Goal: Task Accomplishment & Management: Use online tool/utility

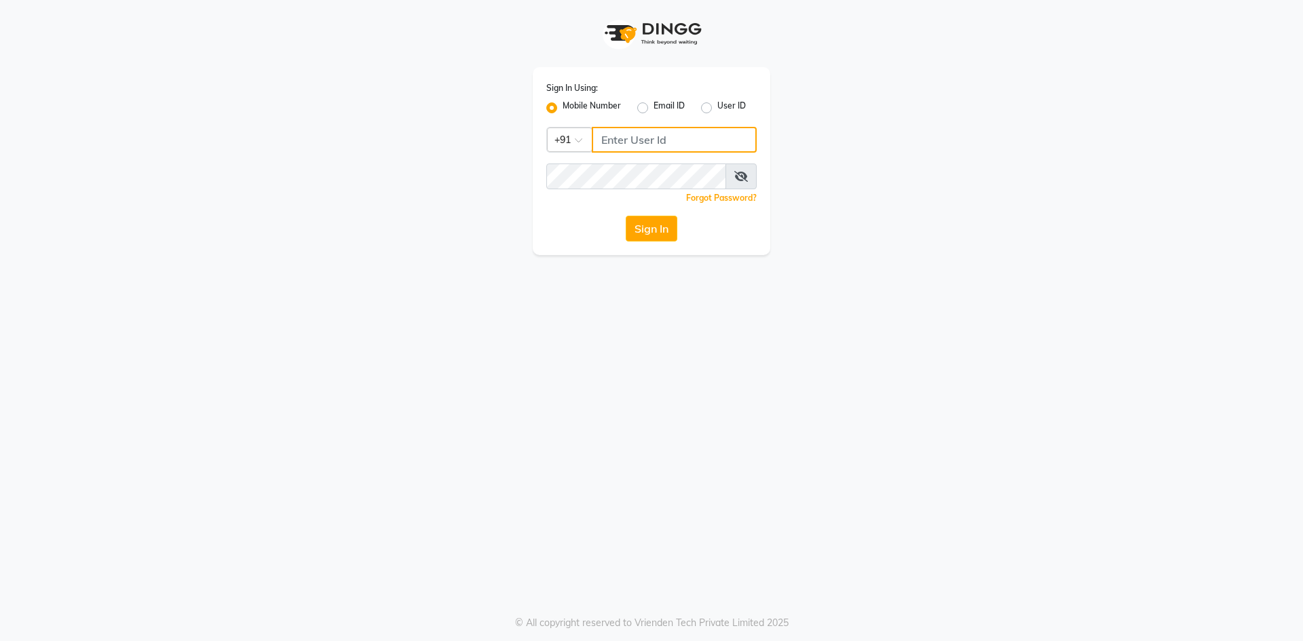
click at [634, 145] on input "Username" at bounding box center [674, 140] width 165 height 26
click at [673, 139] on input "7013125710" at bounding box center [674, 140] width 165 height 26
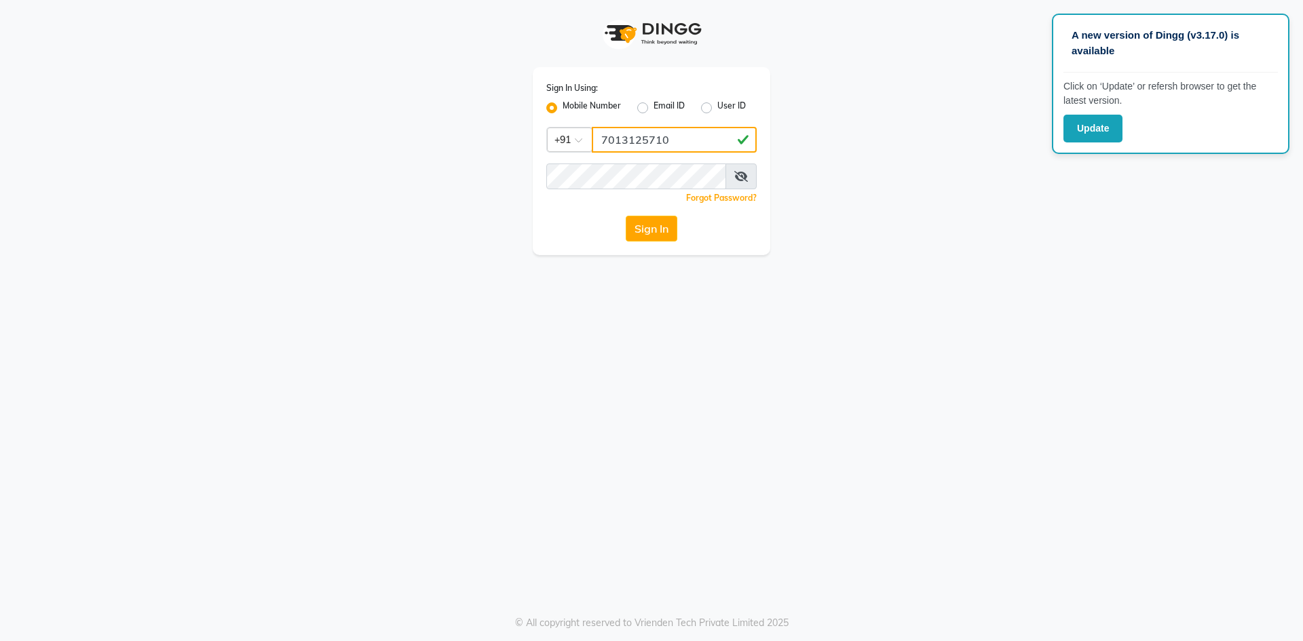
type input "7013125710"
click at [650, 226] on button "Sign In" at bounding box center [652, 229] width 52 height 26
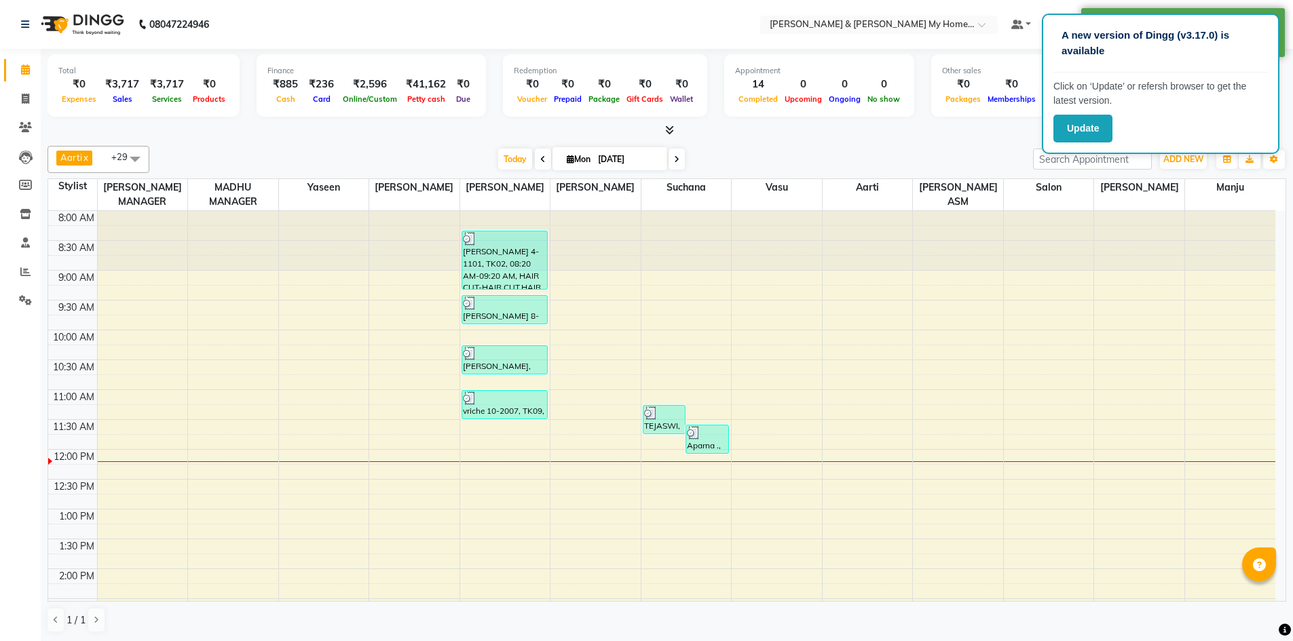
click at [868, 141] on div "Aarti x Adithya x Anas x Anshu x Asif x HEMANTH MANAGER x lucky x MADHU MANAGER…" at bounding box center [667, 390] width 1239 height 498
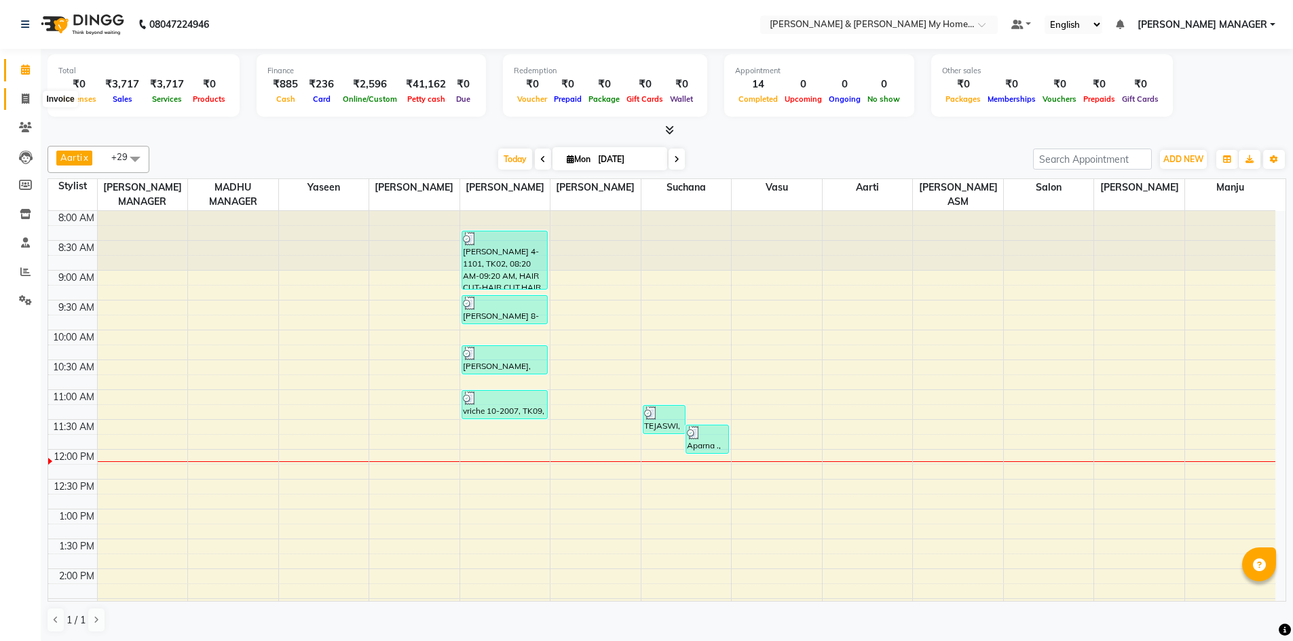
click at [29, 102] on icon at bounding box center [25, 99] width 7 height 10
select select "8193"
select select "service"
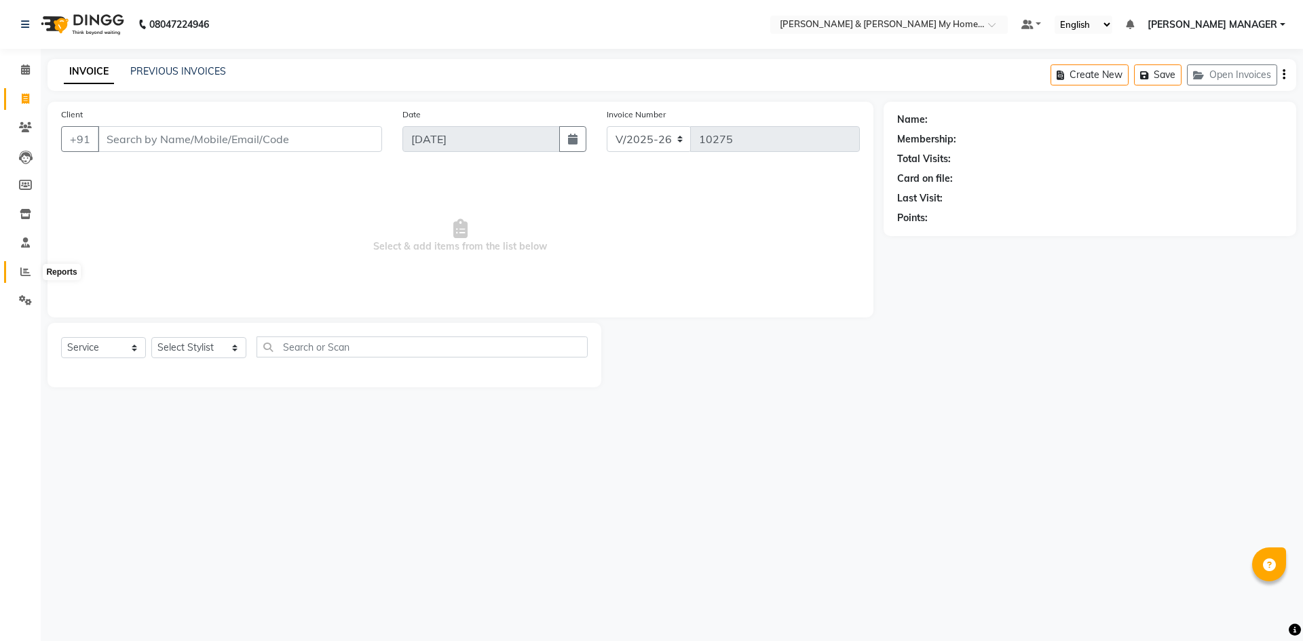
click at [23, 270] on icon at bounding box center [25, 272] width 10 height 10
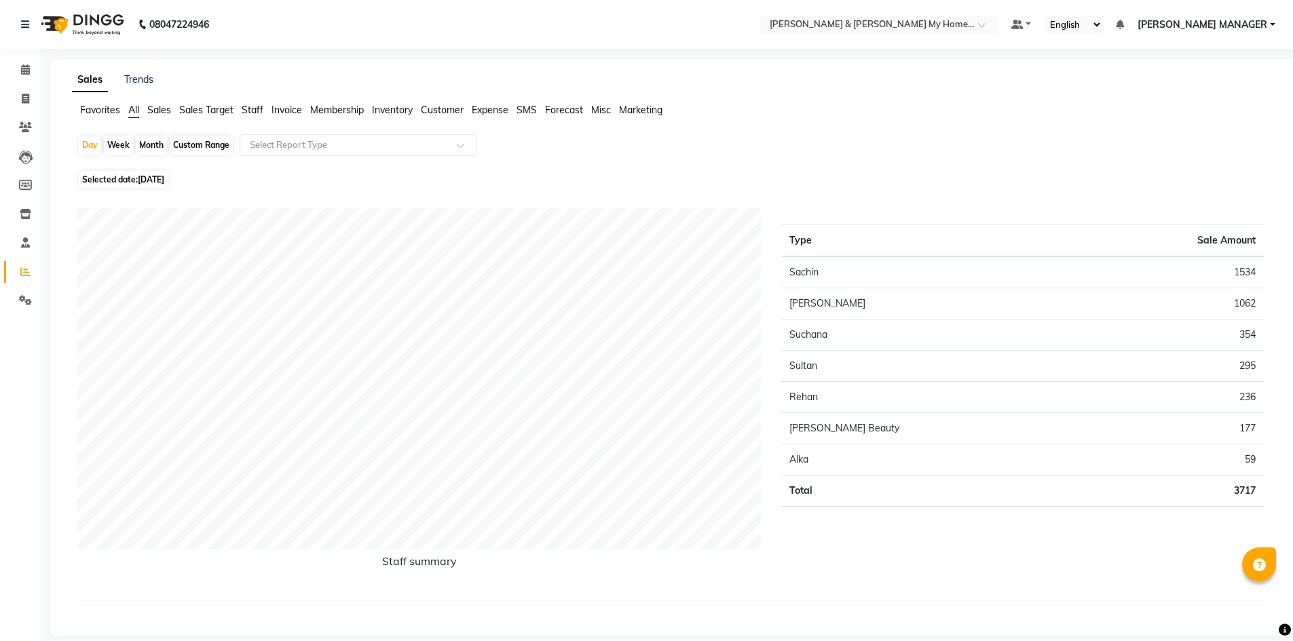
click at [251, 108] on span "Staff" at bounding box center [253, 110] width 22 height 12
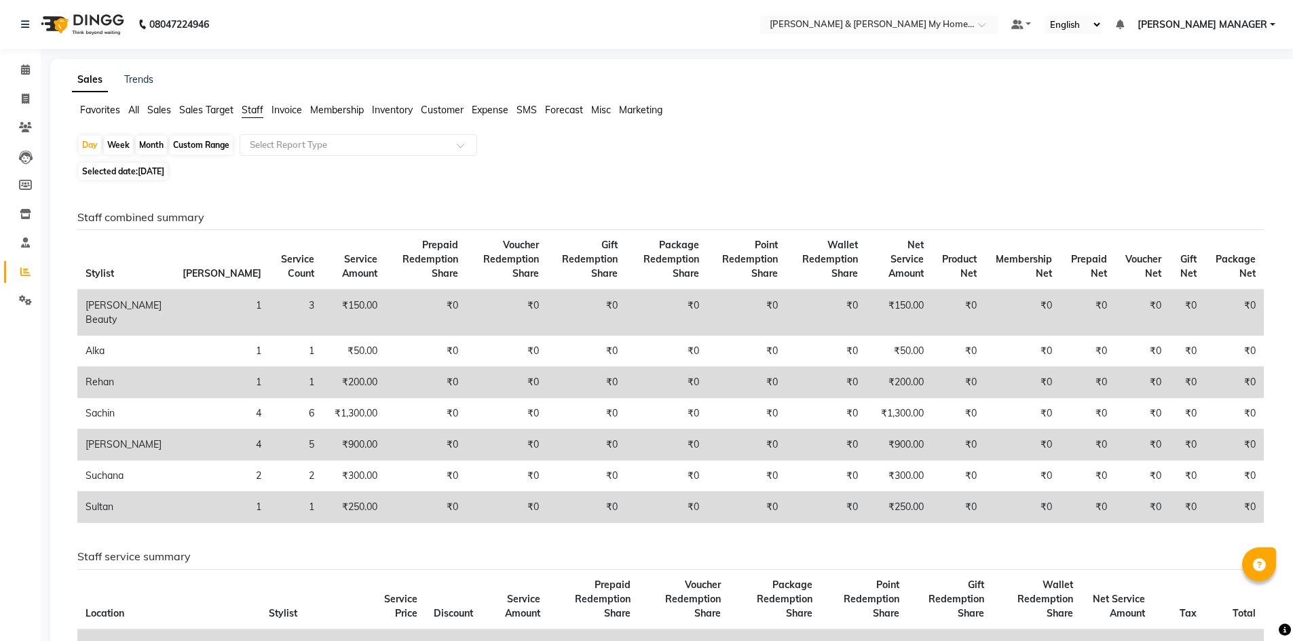
click at [218, 148] on div "Custom Range" at bounding box center [201, 145] width 63 height 19
select select "9"
select select "2025"
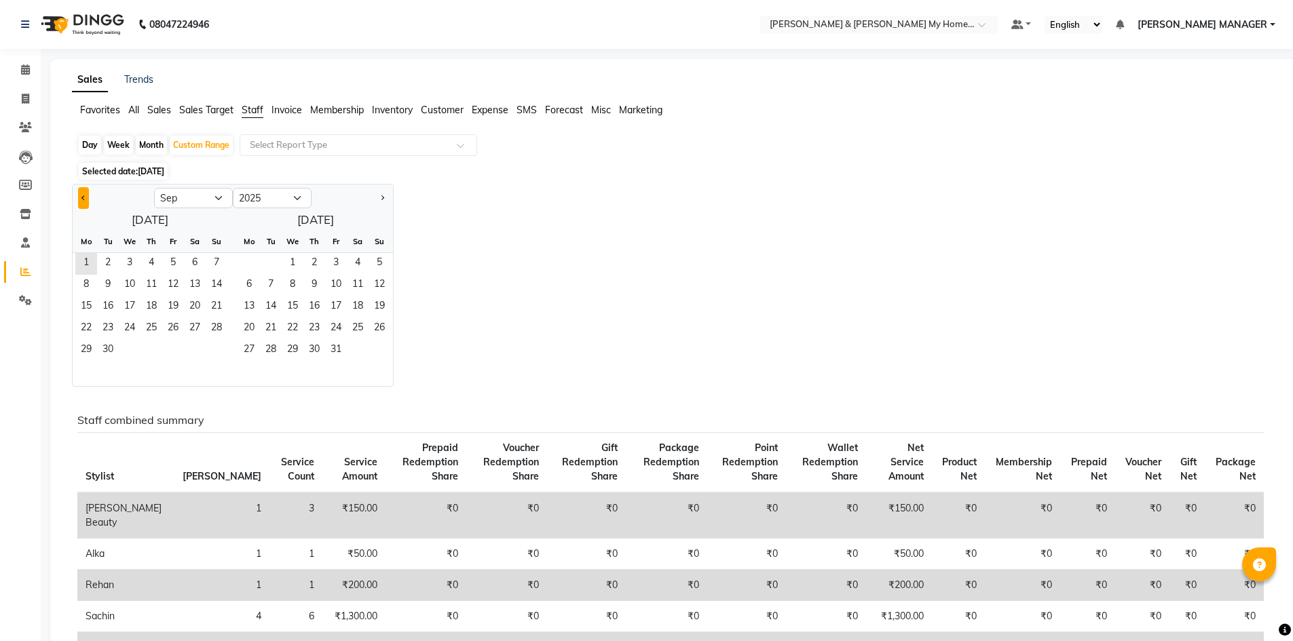
click at [85, 198] on span "Previous month" at bounding box center [83, 197] width 5 height 5
select select "8"
click at [171, 259] on span "1" at bounding box center [173, 264] width 22 height 22
click at [214, 347] on span "31" at bounding box center [217, 351] width 22 height 22
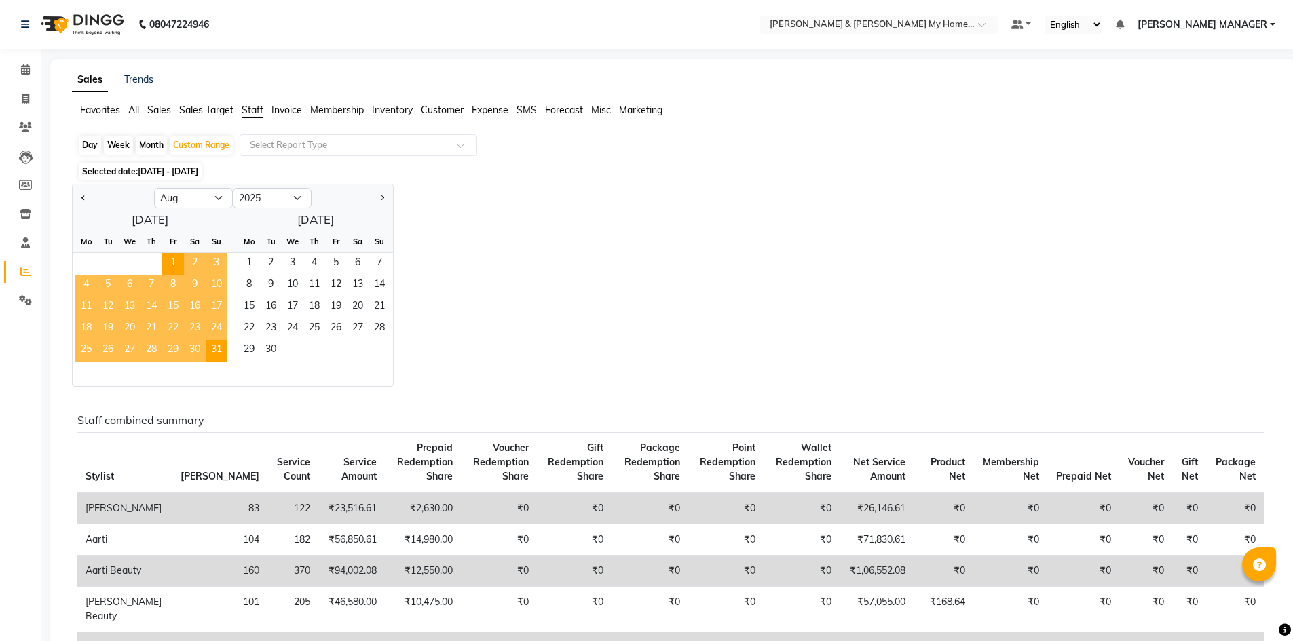
click at [768, 231] on div "Jan Feb Mar Apr May Jun Jul Aug Sep Oct Nov Dec 2015 2016 2017 2018 2019 2020 2…" at bounding box center [673, 285] width 1203 height 203
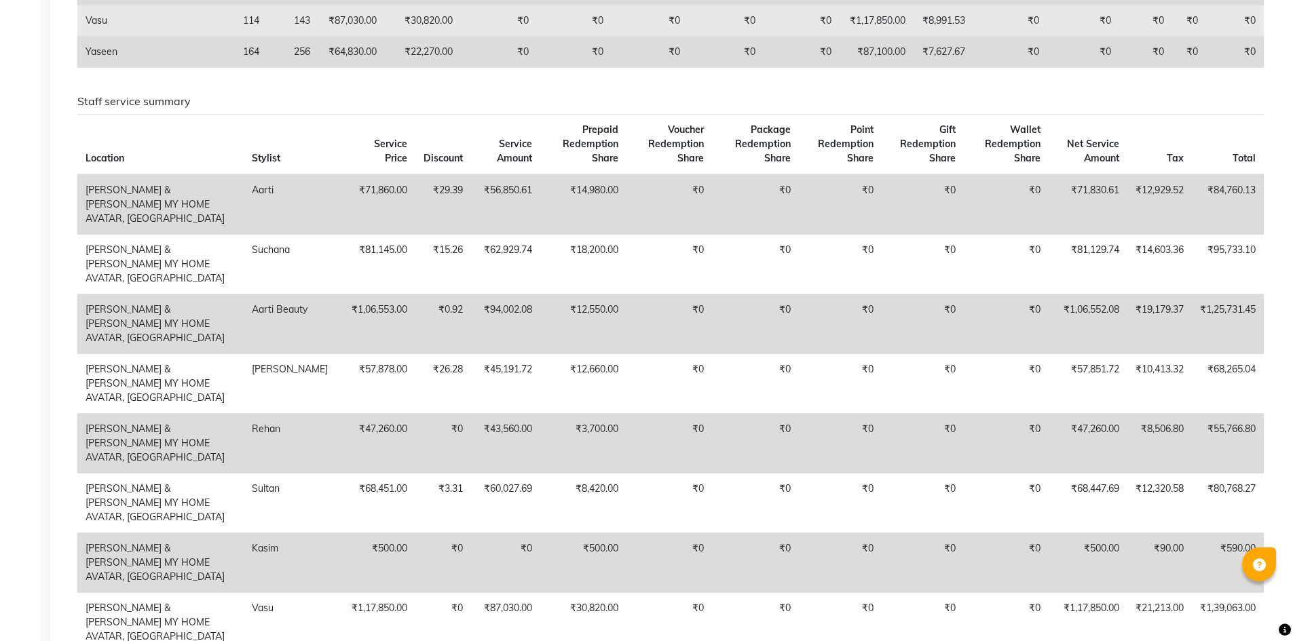
scroll to position [1629, 0]
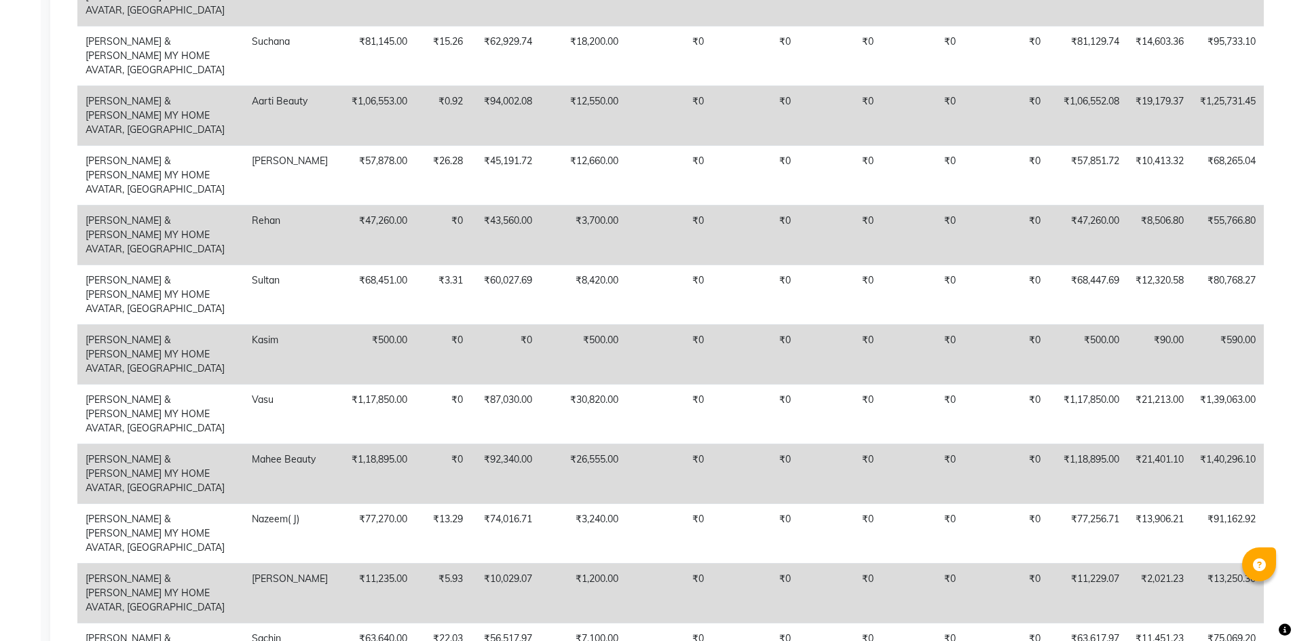
drag, startPoint x: 1074, startPoint y: 82, endPoint x: 1099, endPoint y: 82, distance: 25.1
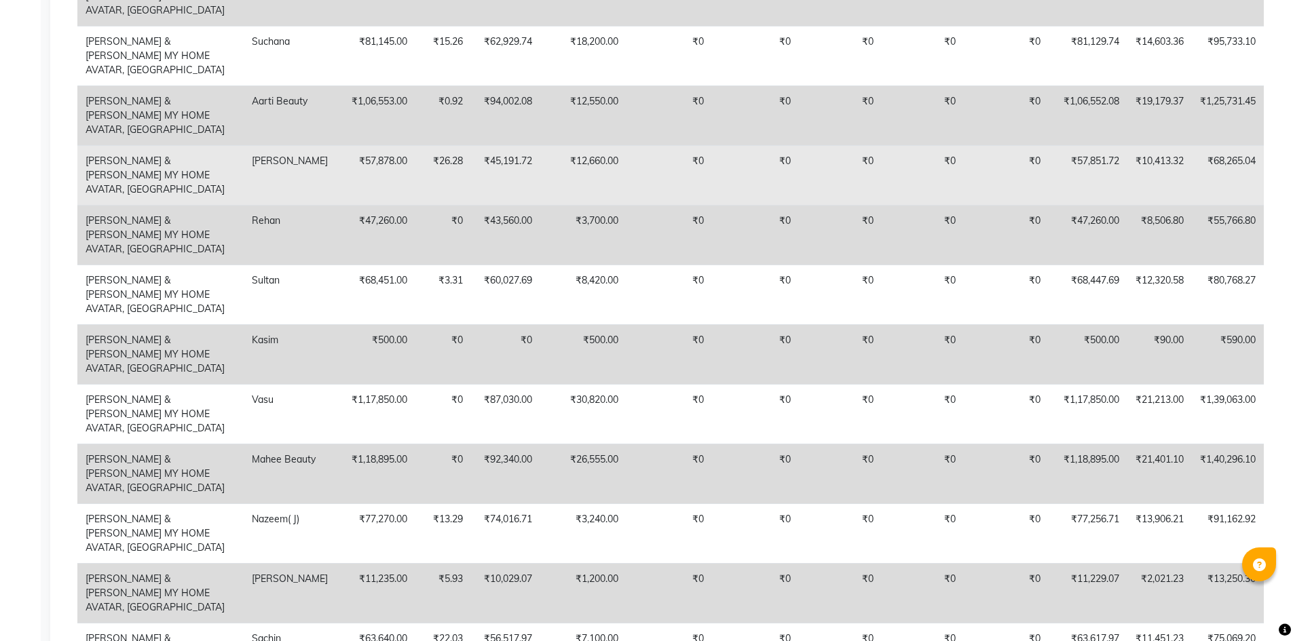
copy td "71,830"
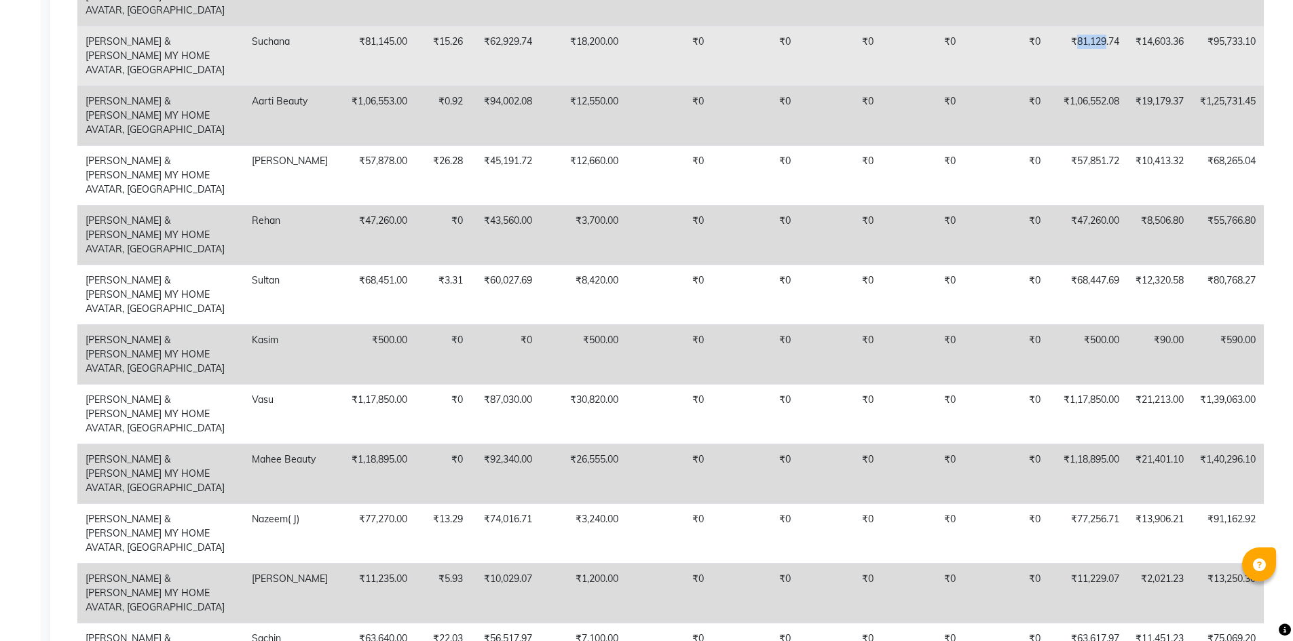
drag, startPoint x: 1073, startPoint y: 124, endPoint x: 1100, endPoint y: 131, distance: 28.0
click at [1100, 86] on td "₹81,129.74" at bounding box center [1088, 56] width 79 height 60
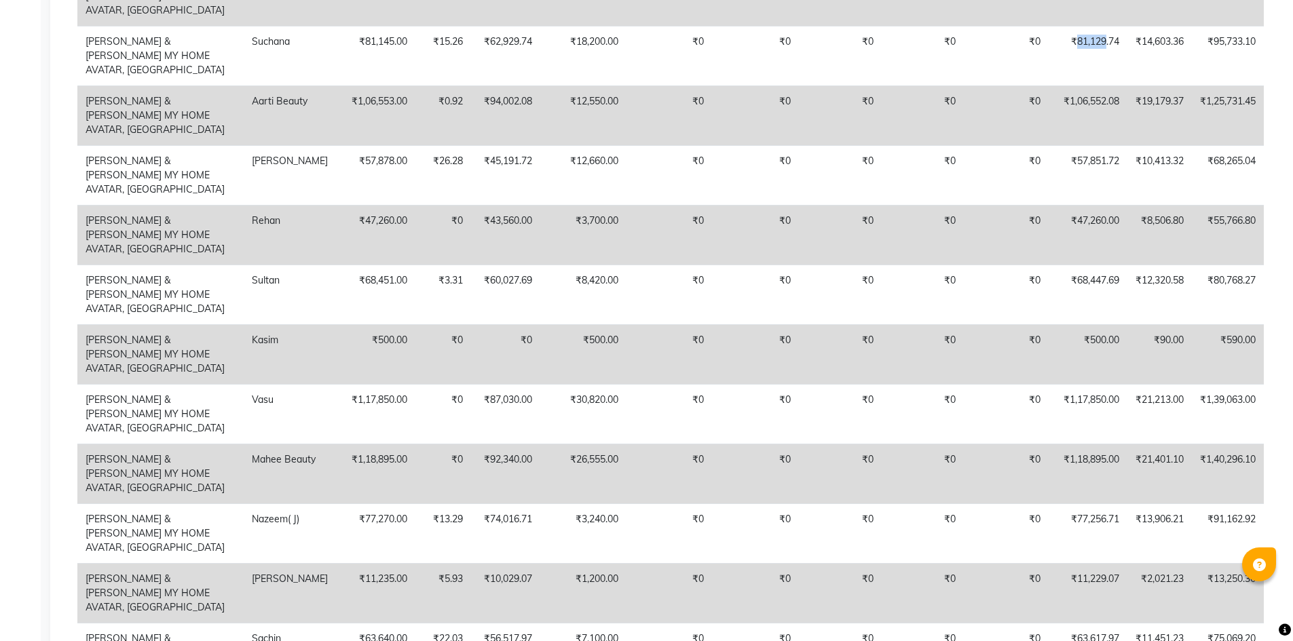
copy td "81,129"
drag, startPoint x: 1062, startPoint y: 168, endPoint x: 1097, endPoint y: 168, distance: 35.3
click at [1099, 145] on td "₹1,06,552.08" at bounding box center [1088, 116] width 79 height 60
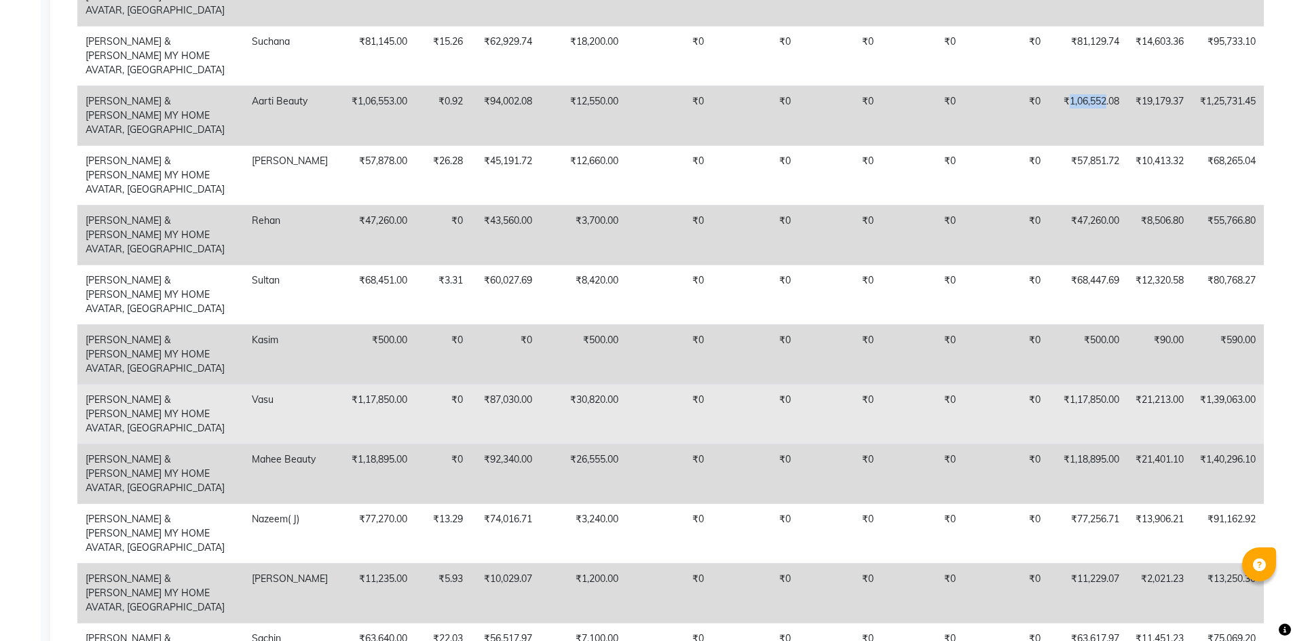
copy td "1,06,552"
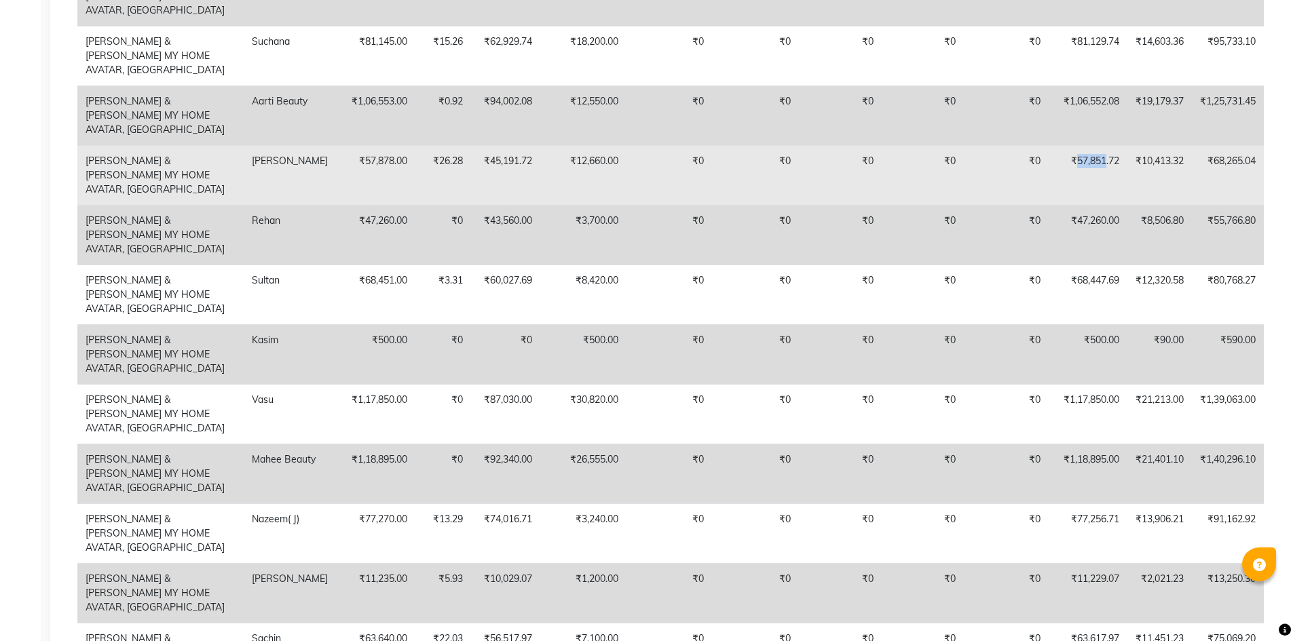
drag, startPoint x: 1074, startPoint y: 215, endPoint x: 1100, endPoint y: 219, distance: 26.8
click at [1100, 205] on td "₹57,851.72" at bounding box center [1088, 175] width 79 height 60
copy td "57,851"
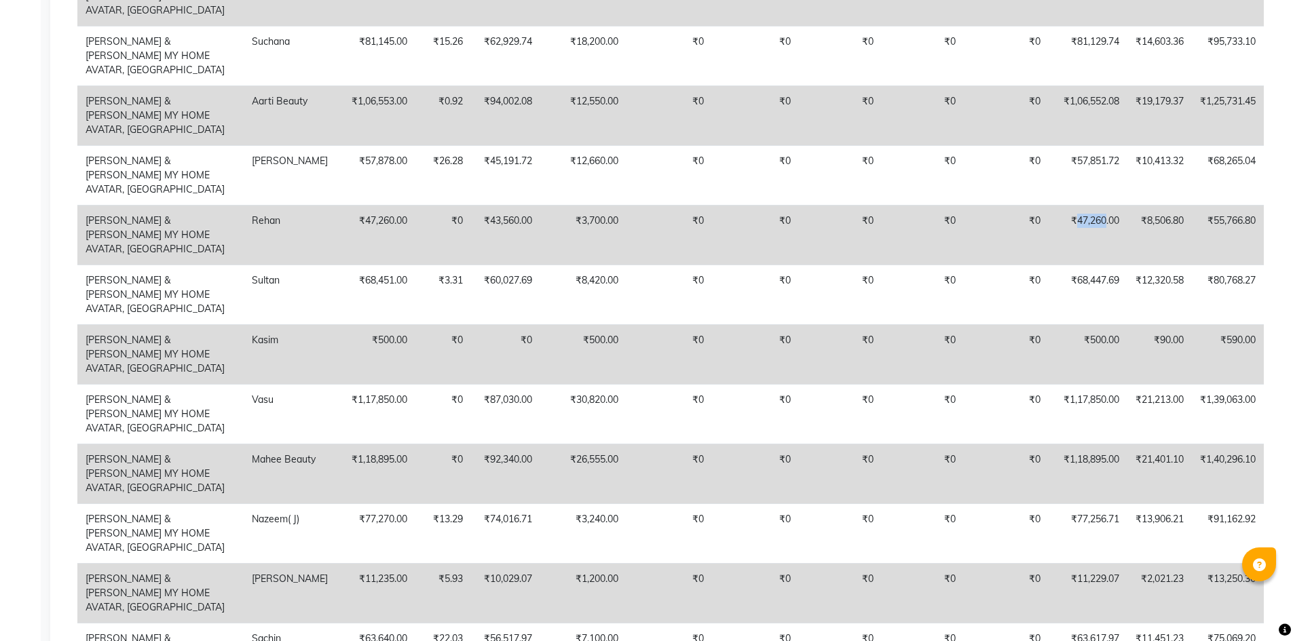
drag, startPoint x: 1068, startPoint y: 261, endPoint x: 1100, endPoint y: 261, distance: 31.2
click at [1100, 261] on td "₹47,260.00" at bounding box center [1088, 235] width 79 height 60
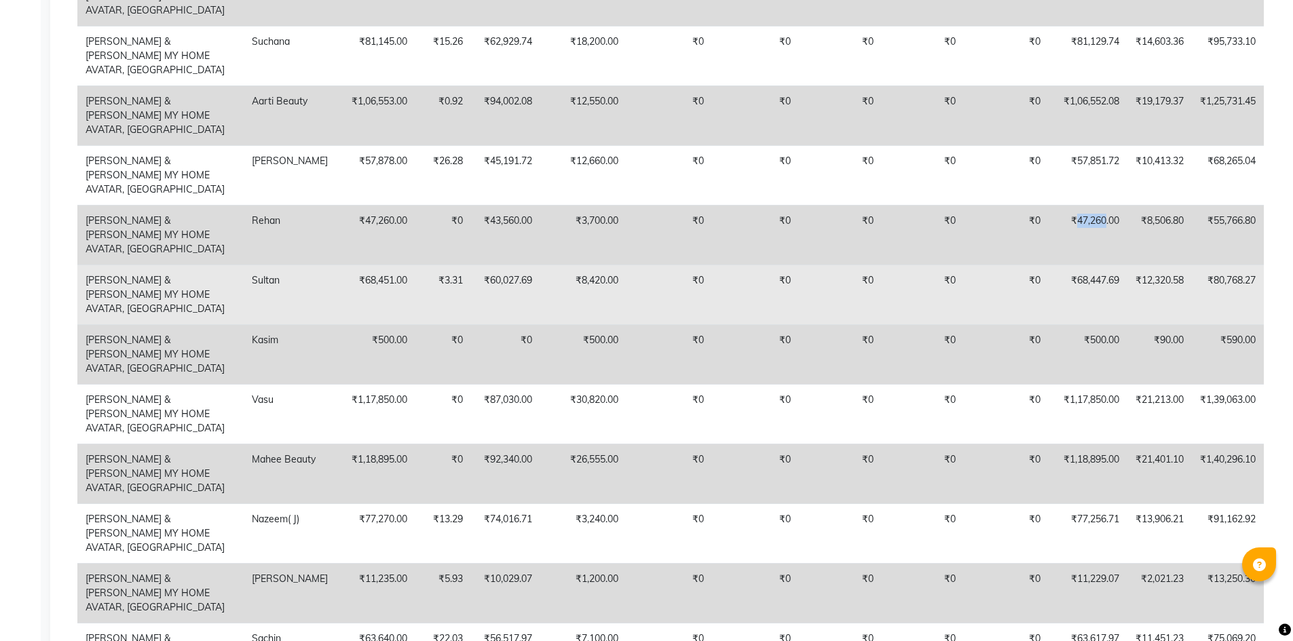
copy td "47,260"
drag, startPoint x: 1074, startPoint y: 310, endPoint x: 1081, endPoint y: 310, distance: 7.5
click at [1081, 310] on td "₹68,447.69" at bounding box center [1088, 295] width 79 height 60
drag, startPoint x: 1070, startPoint y: 303, endPoint x: 1102, endPoint y: 309, distance: 31.7
click at [1102, 309] on td "₹68,447.69" at bounding box center [1088, 295] width 79 height 60
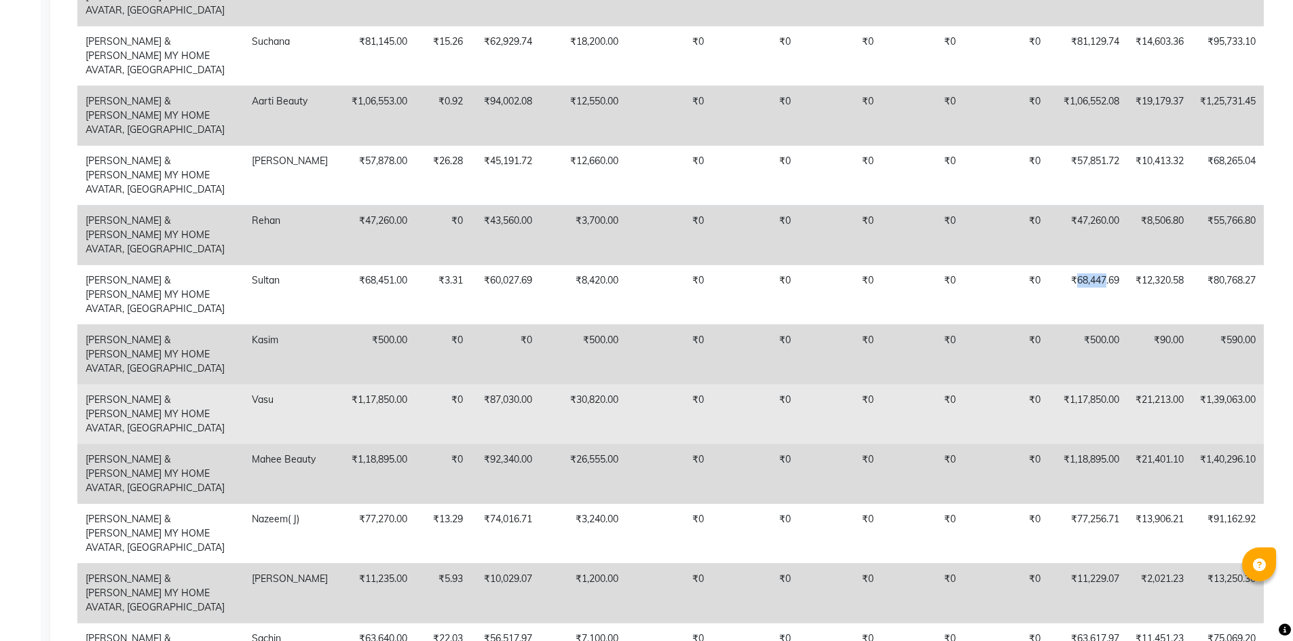
copy td "68,447"
drag, startPoint x: 1064, startPoint y: 401, endPoint x: 1099, endPoint y: 401, distance: 35.3
click at [1099, 401] on td "₹1,17,850.00" at bounding box center [1088, 414] width 79 height 60
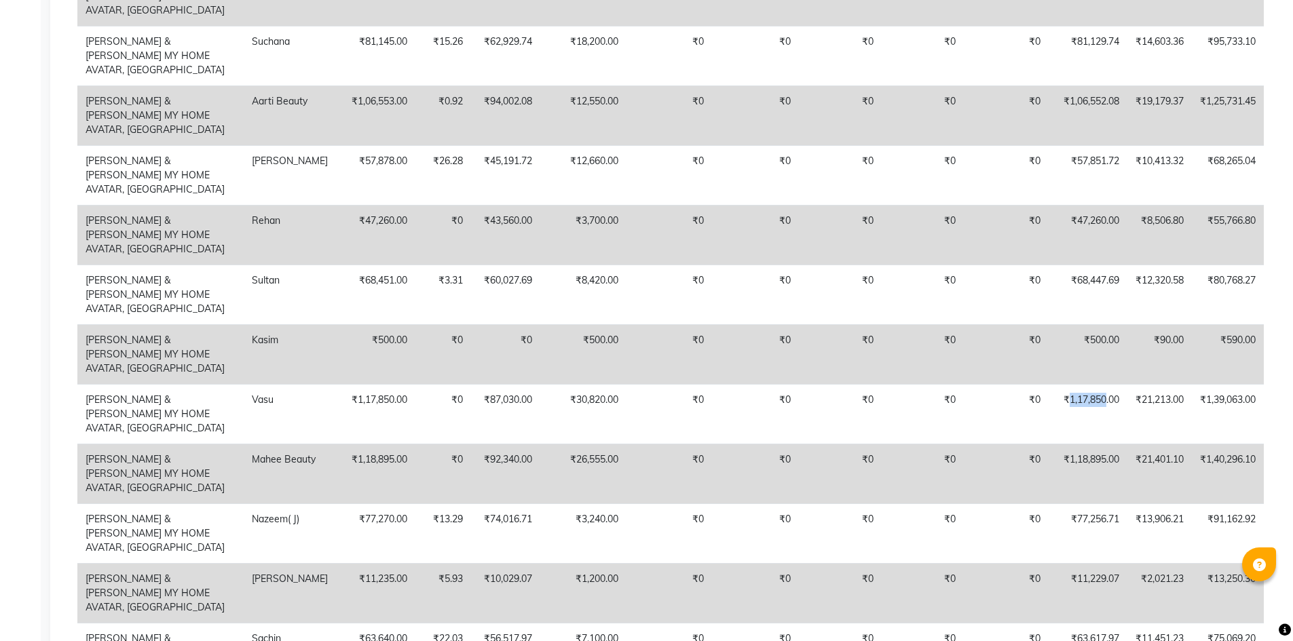
copy td "1,17,850"
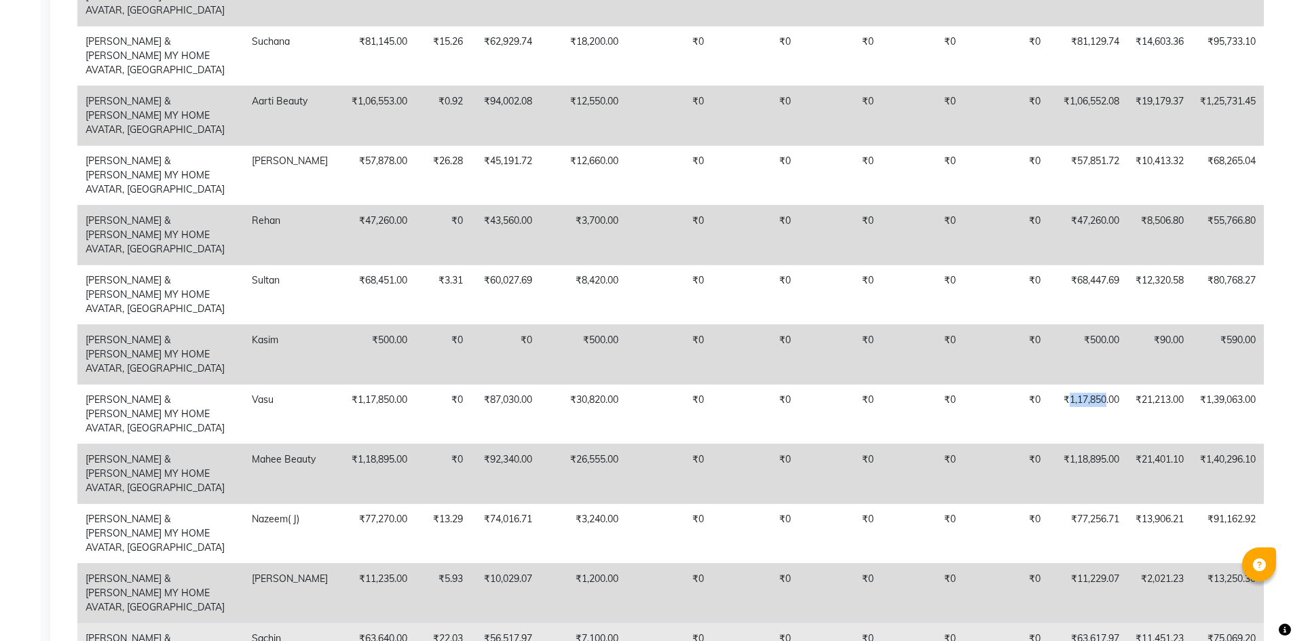
copy td "1,17,850"
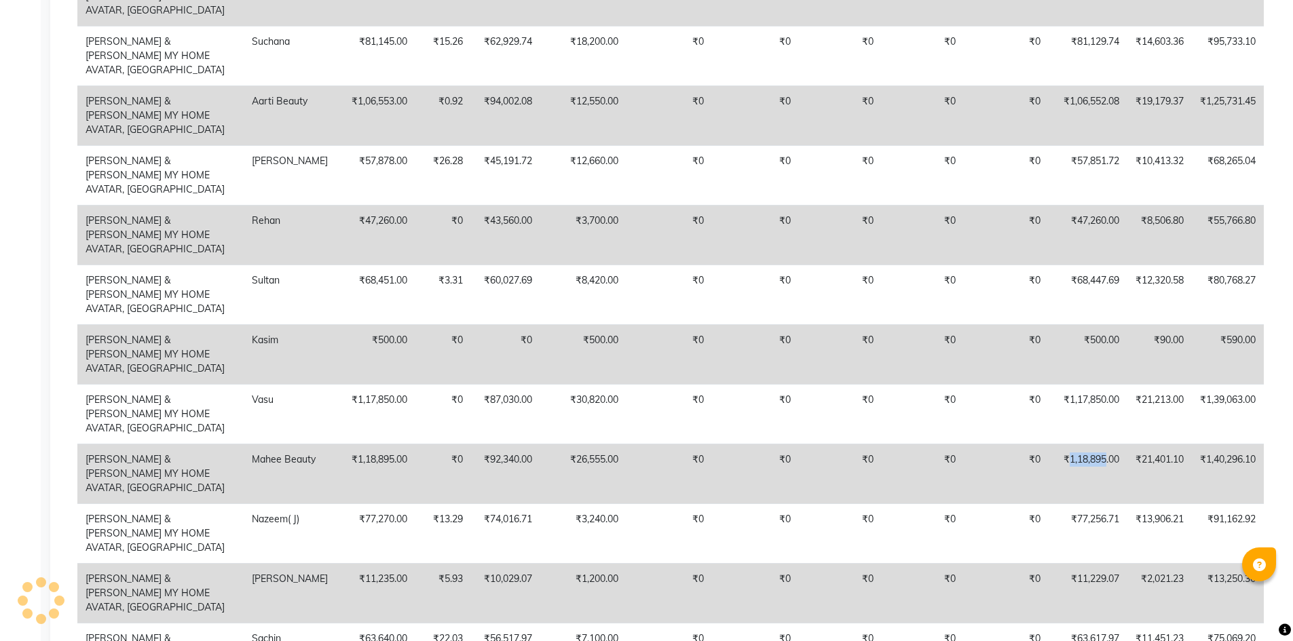
drag, startPoint x: 1064, startPoint y: 441, endPoint x: 1099, endPoint y: 443, distance: 35.4
click at [1099, 444] on td "₹1,18,895.00" at bounding box center [1088, 474] width 79 height 60
copy td "1,18,895"
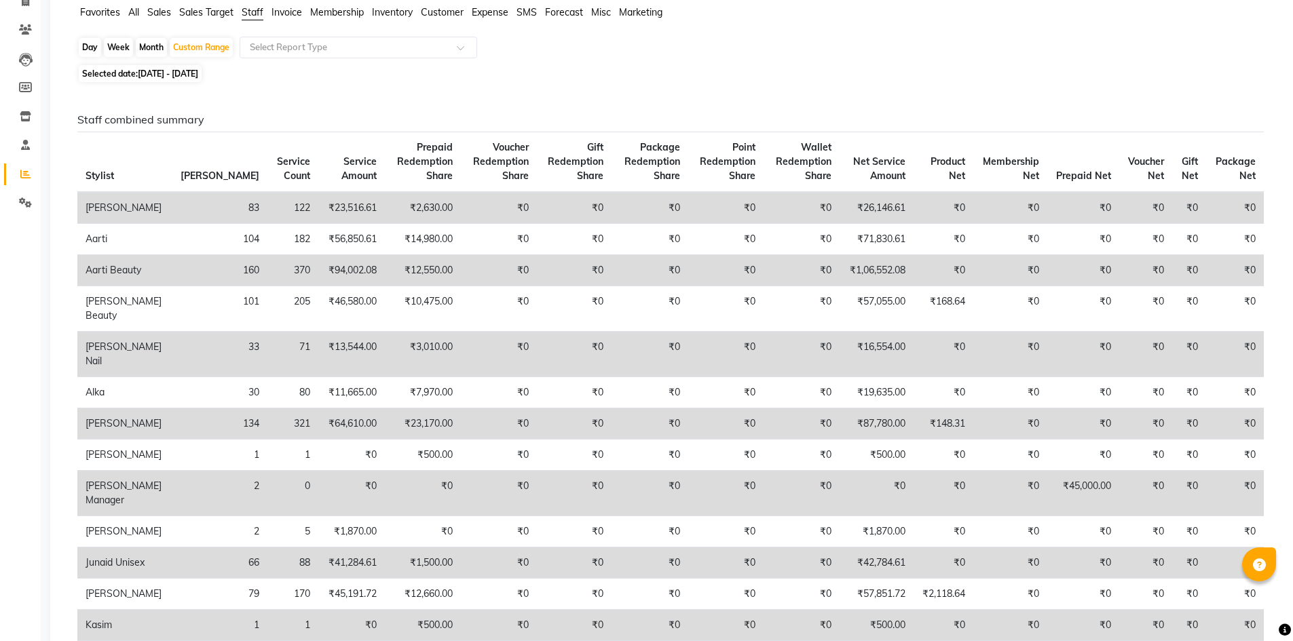
scroll to position [0, 0]
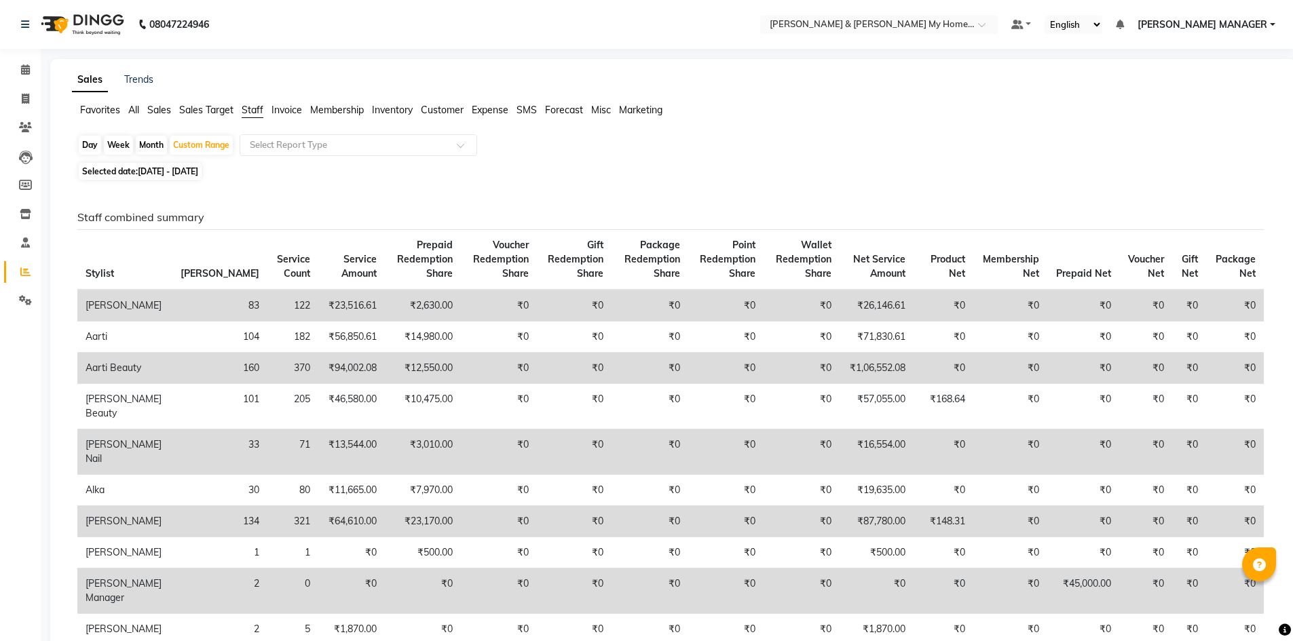
click at [187, 176] on span "Selected date: 01-08-2025 - 31-08-2025" at bounding box center [140, 171] width 123 height 17
select select "8"
select select "2025"
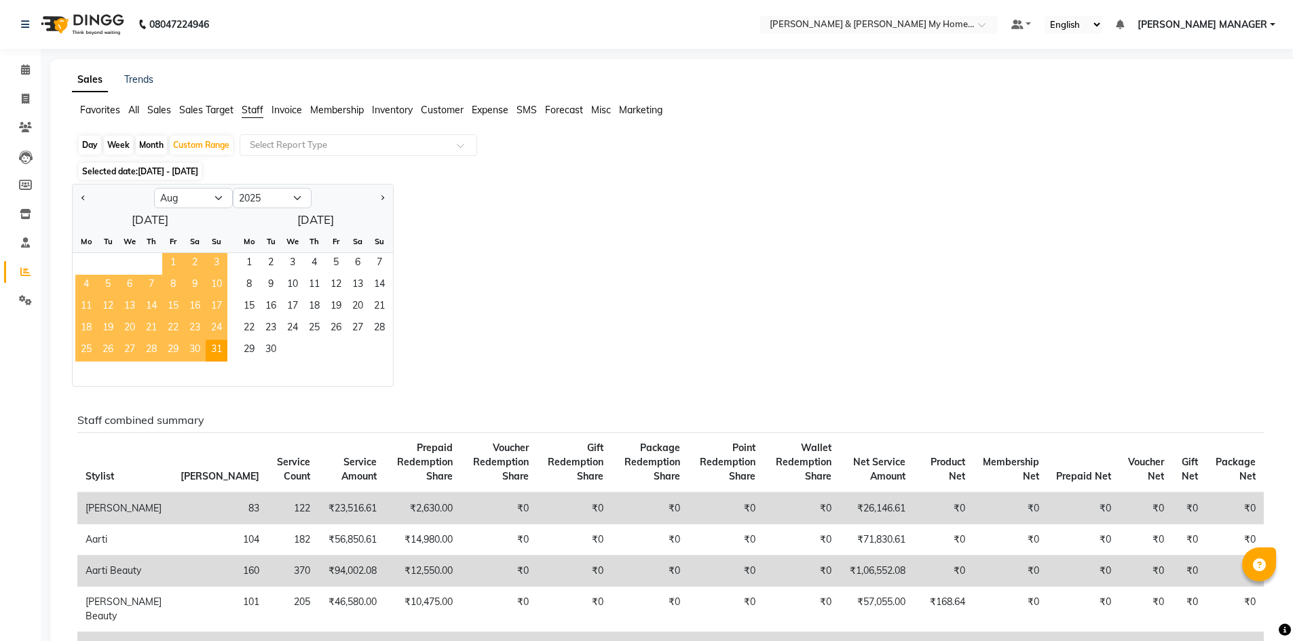
click at [174, 265] on span "1" at bounding box center [173, 264] width 22 height 22
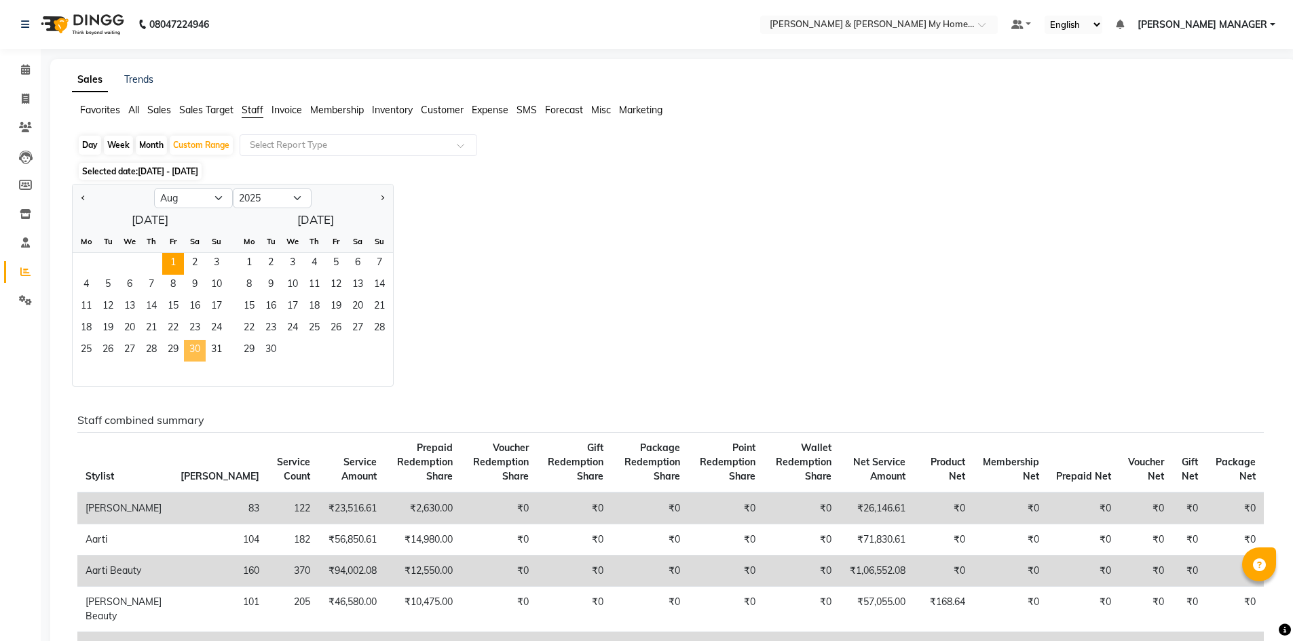
click at [196, 348] on span "30" at bounding box center [195, 351] width 22 height 22
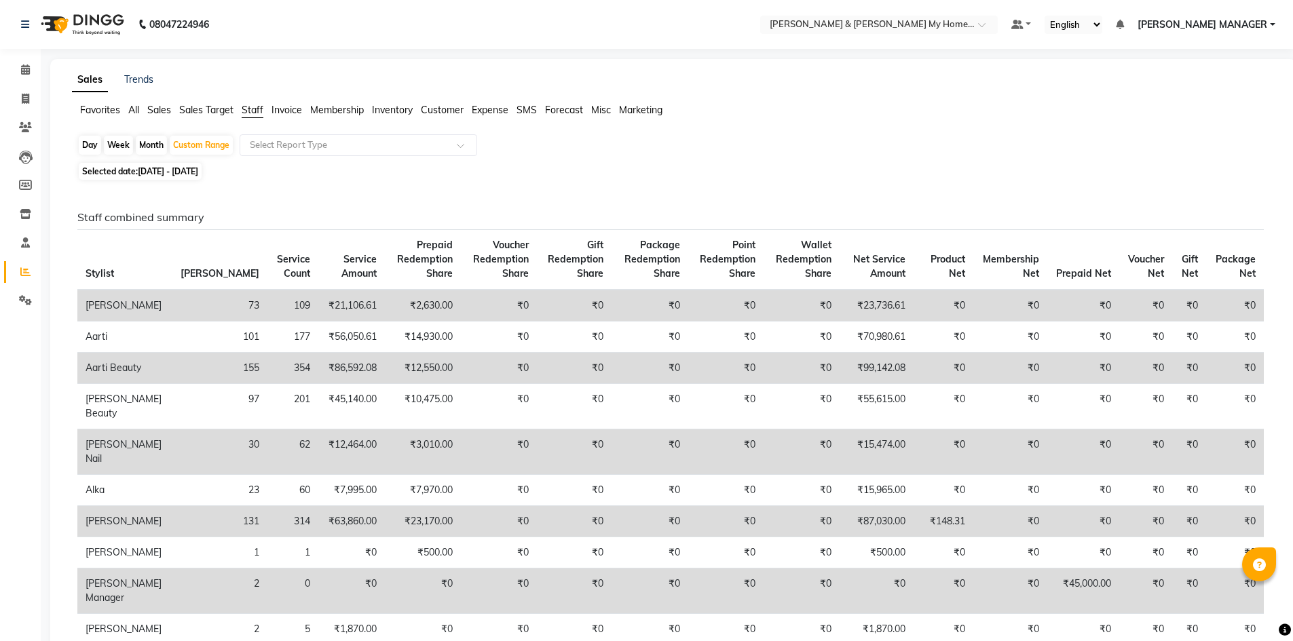
click at [198, 169] on span "01-08-2025 - 30-08-2025" at bounding box center [168, 171] width 60 height 10
select select "8"
select select "2025"
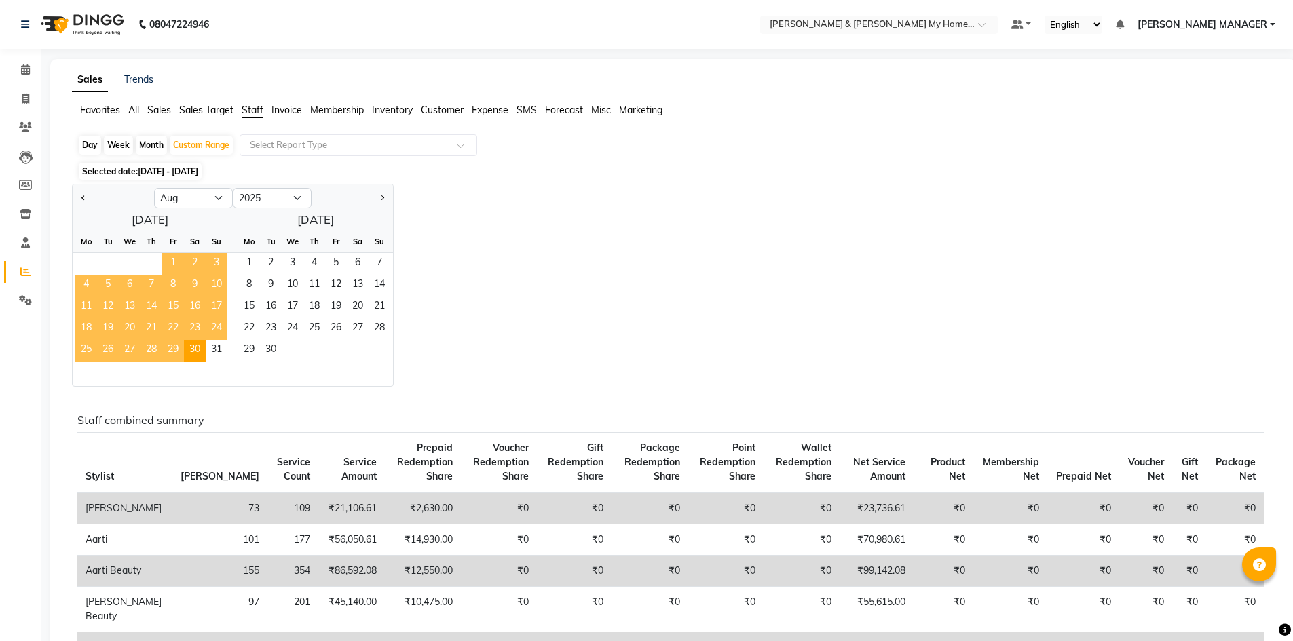
click at [169, 258] on span "1" at bounding box center [173, 264] width 22 height 22
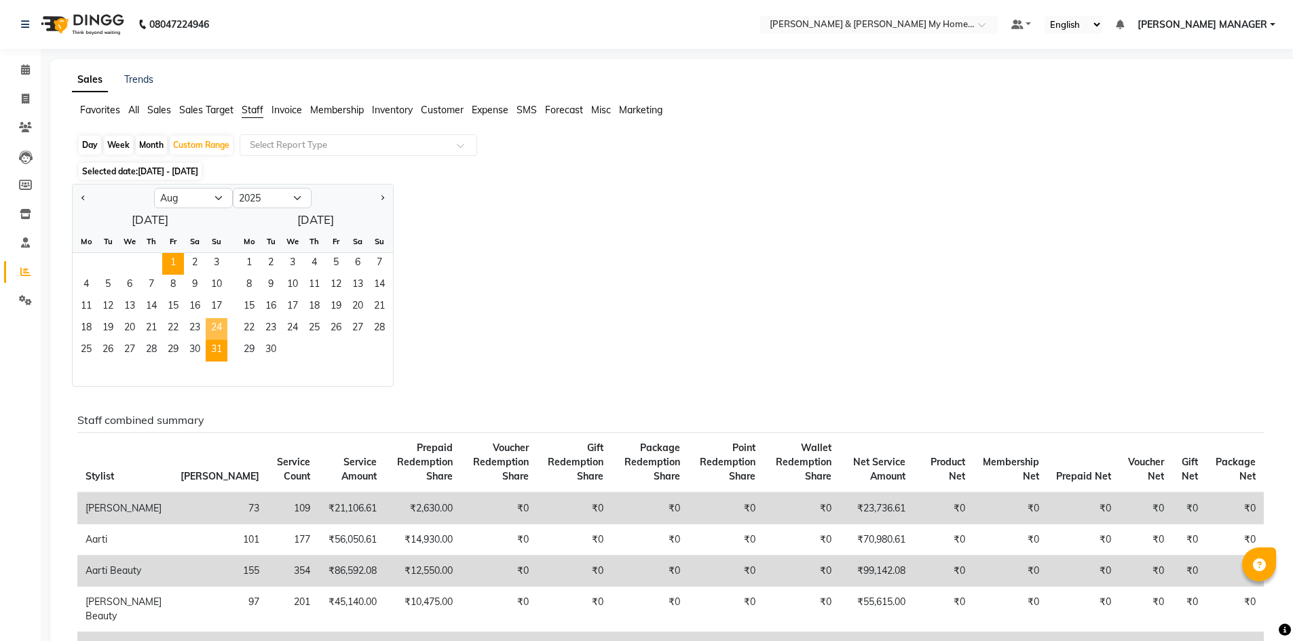
click at [217, 343] on span "31" at bounding box center [217, 351] width 22 height 22
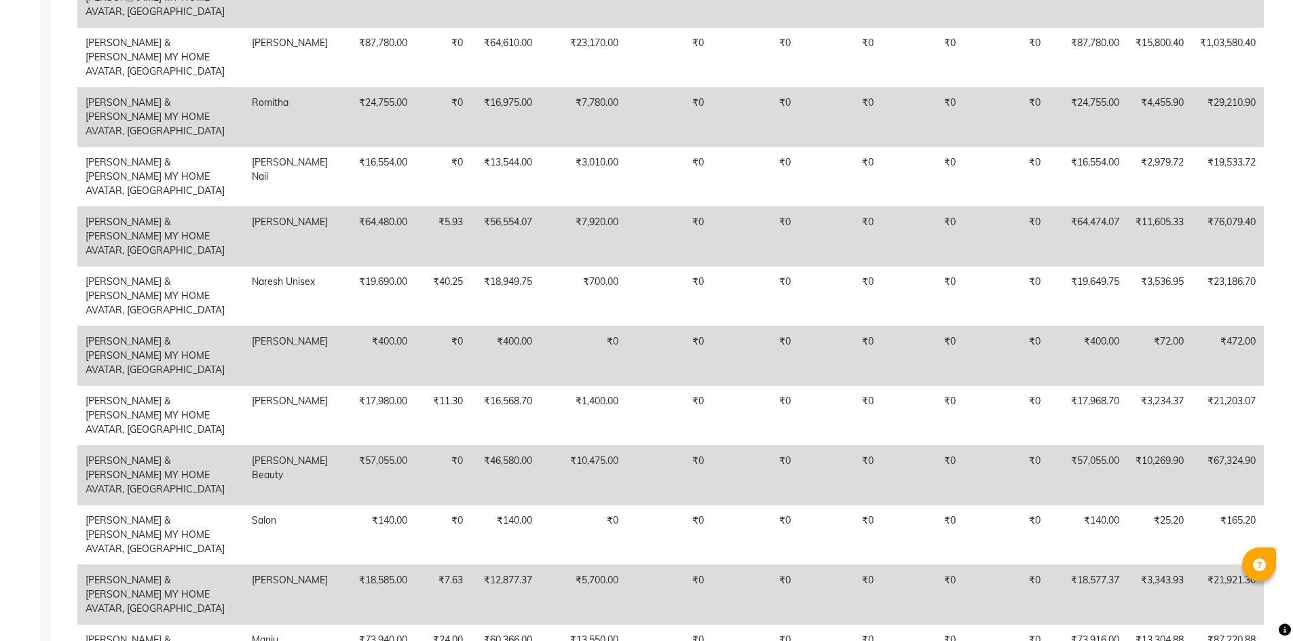
scroll to position [2647, 0]
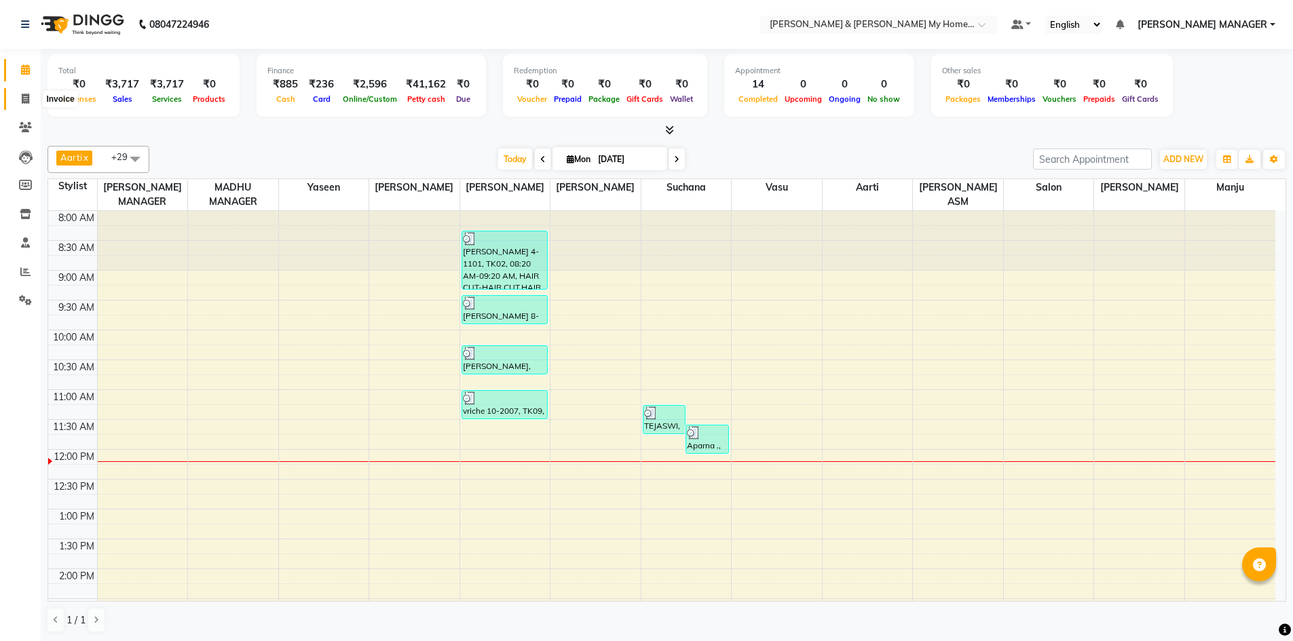
click at [34, 98] on span at bounding box center [26, 100] width 24 height 16
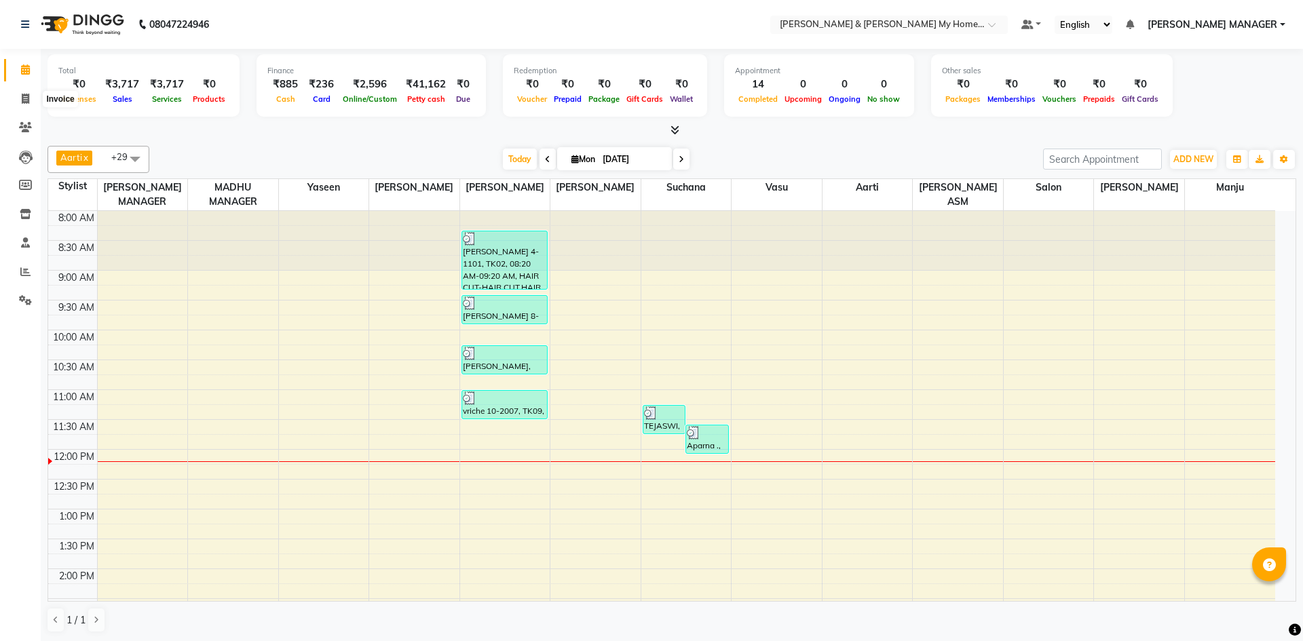
select select "8193"
select select "service"
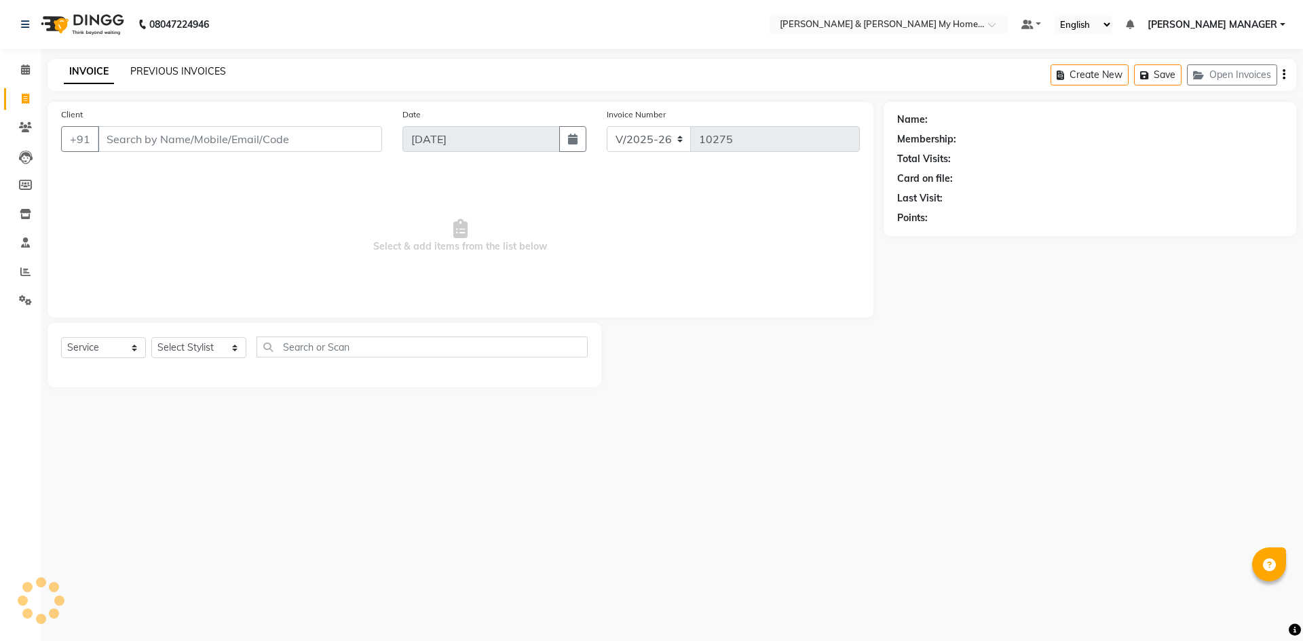
click at [184, 71] on link "PREVIOUS INVOICES" at bounding box center [178, 71] width 96 height 12
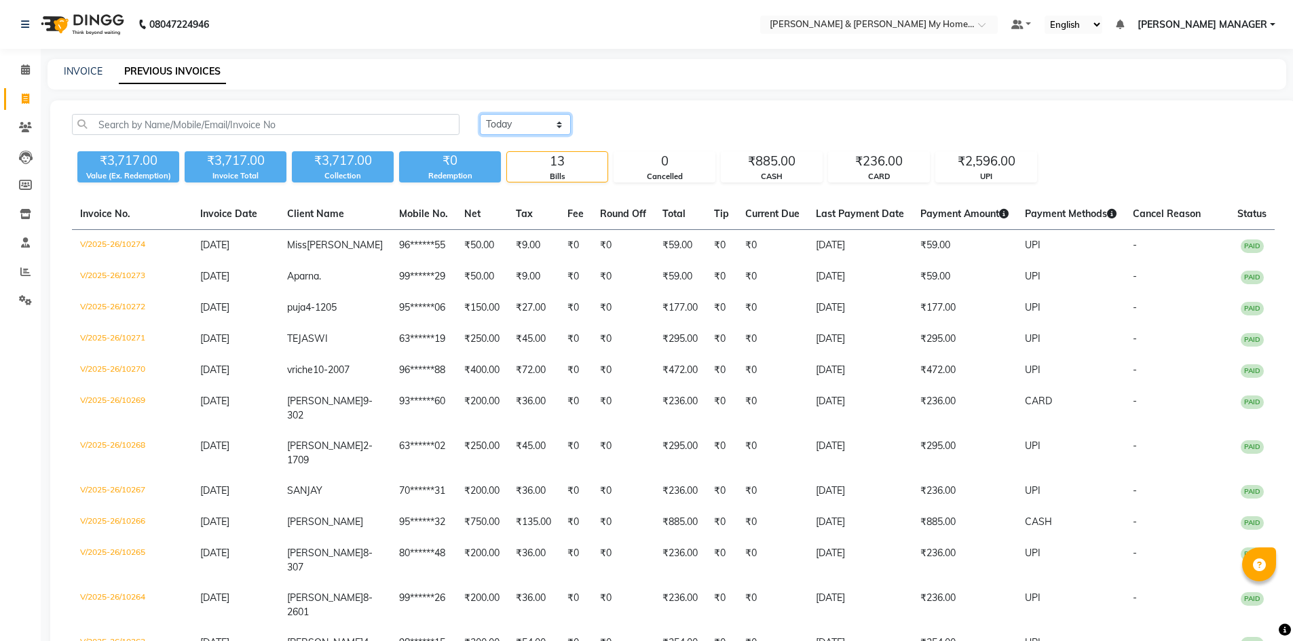
click at [483, 131] on select "Today Yesterday Custom Range" at bounding box center [525, 124] width 91 height 21
select select "yesterday"
click at [480, 114] on select "Today Yesterday Custom Range" at bounding box center [525, 124] width 91 height 21
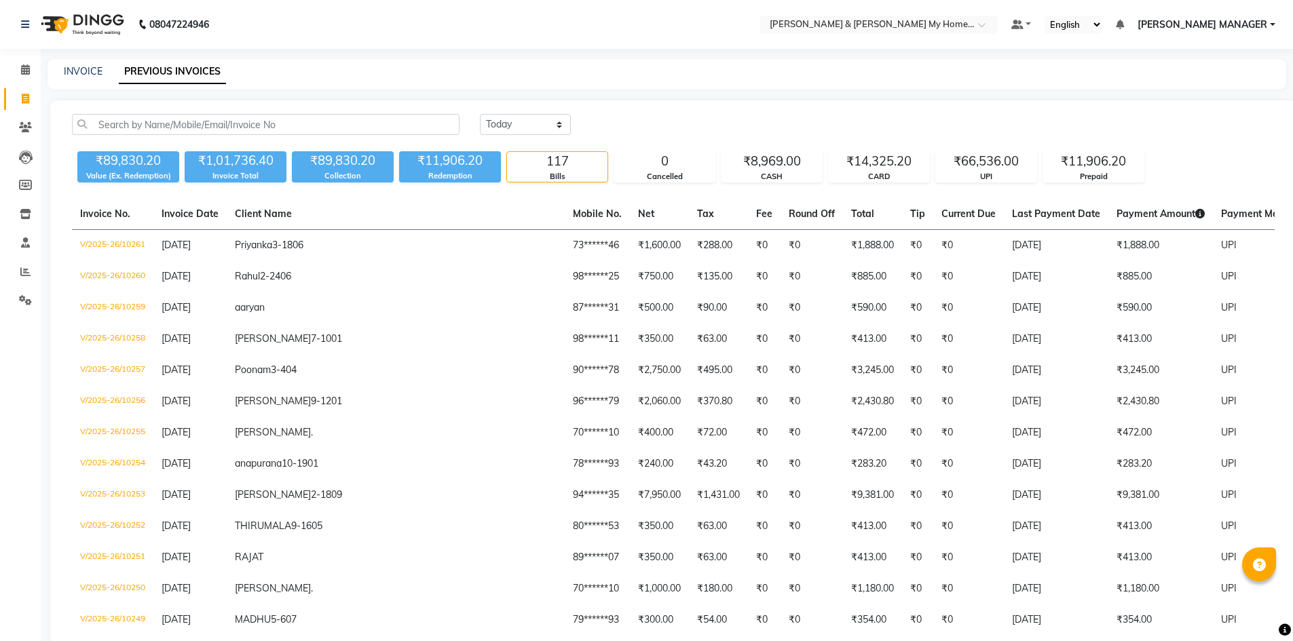
click at [134, 169] on div "₹89,830.20" at bounding box center [128, 160] width 102 height 19
click at [22, 99] on icon at bounding box center [25, 99] width 7 height 10
select select "8193"
select select "service"
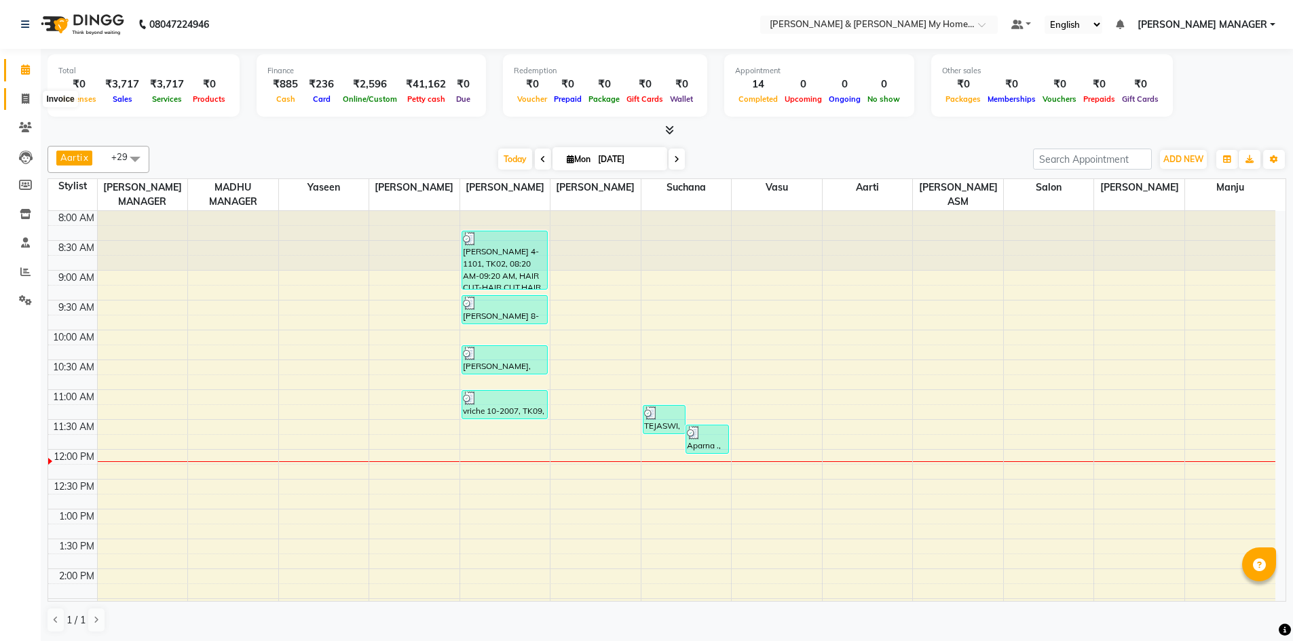
click at [31, 93] on span at bounding box center [26, 100] width 24 height 16
select select "service"
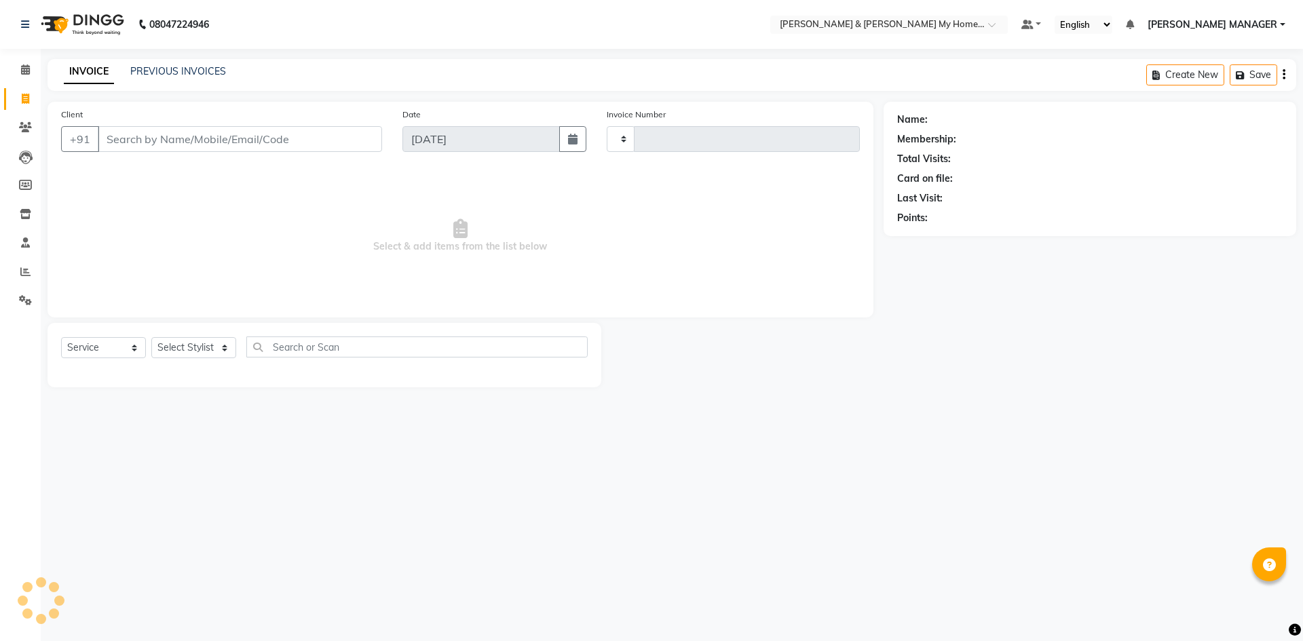
type input "10275"
select select "8193"
click at [284, 144] on input "Client" at bounding box center [240, 139] width 284 height 26
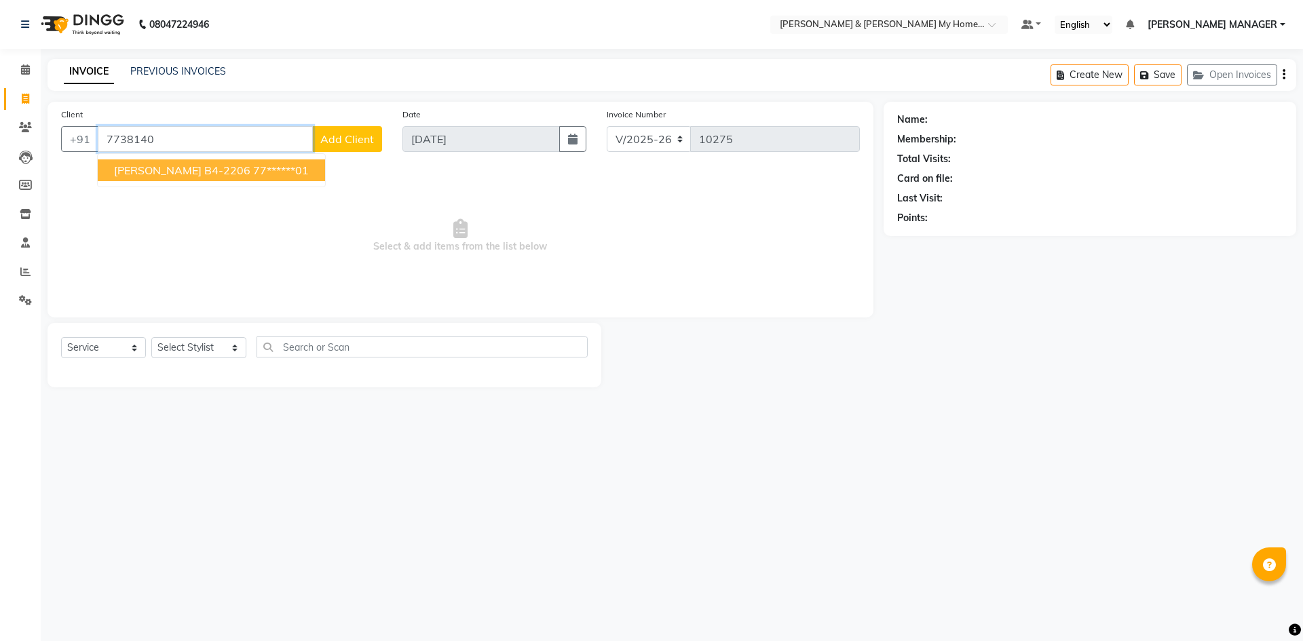
click at [175, 170] on span "NAJEER SINGH B4-2206" at bounding box center [182, 171] width 136 height 14
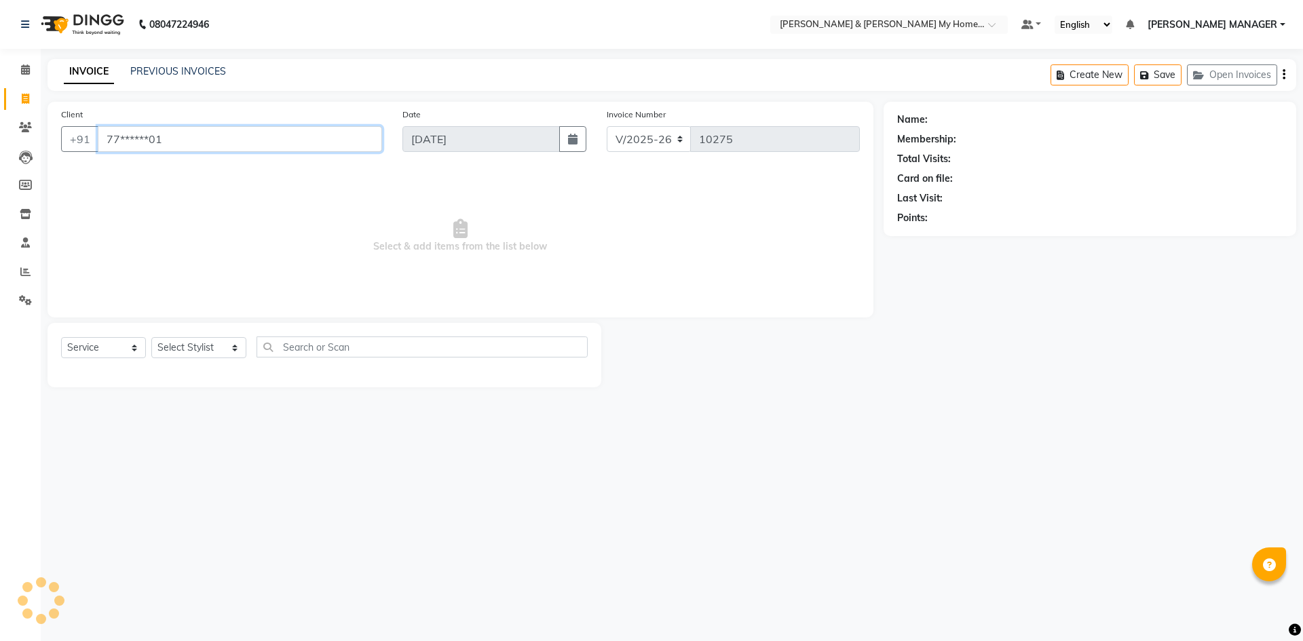
type input "77******01"
click at [1003, 122] on link "Najeer Singh B4-2206" at bounding box center [989, 120] width 117 height 14
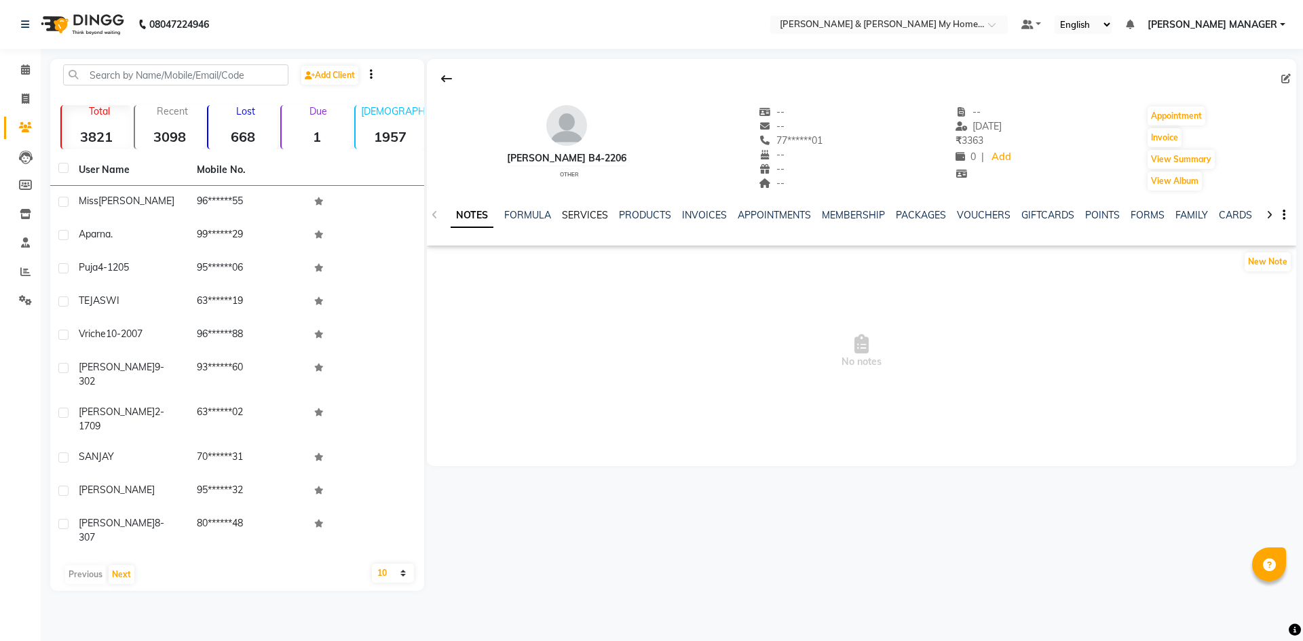
click at [574, 210] on link "SERVICES" at bounding box center [585, 215] width 46 height 12
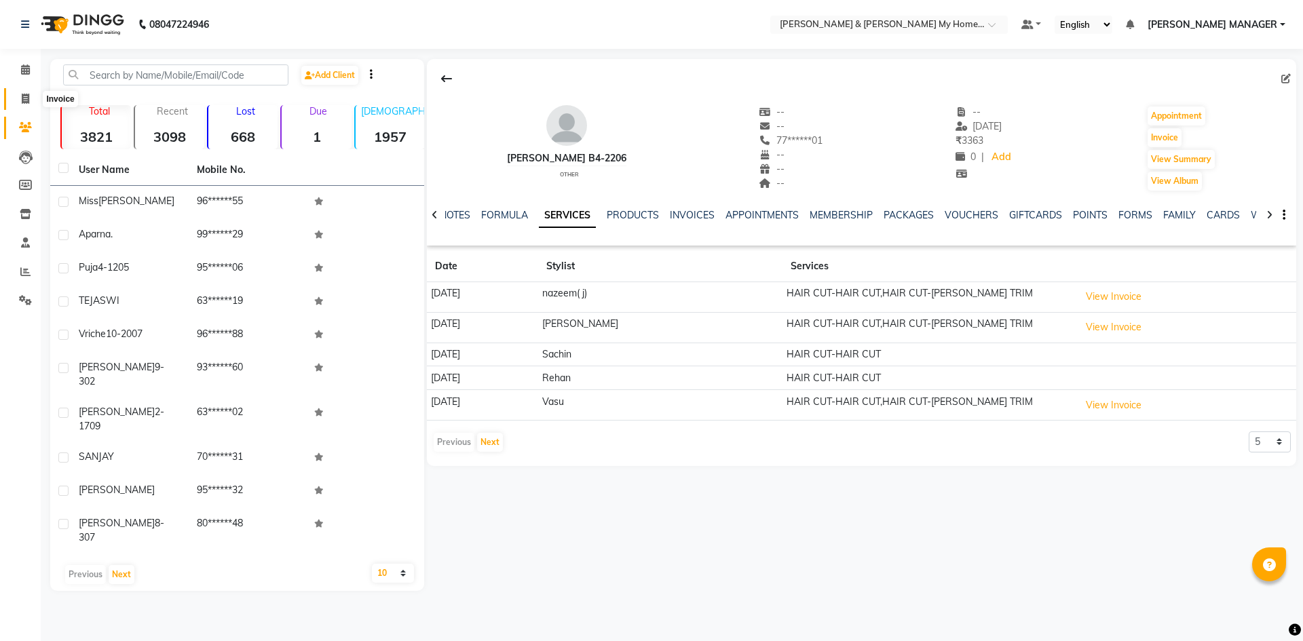
click at [24, 96] on icon at bounding box center [25, 99] width 7 height 10
select select "service"
